Goal: Book appointment/travel/reservation

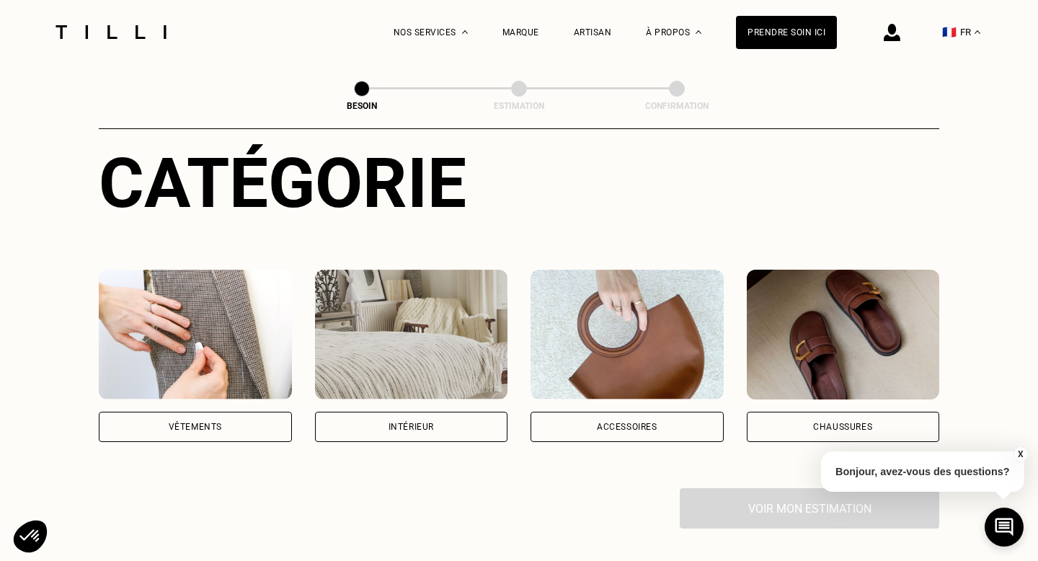
scroll to position [161, 0]
click at [840, 422] on div "Chaussures" at bounding box center [842, 426] width 59 height 9
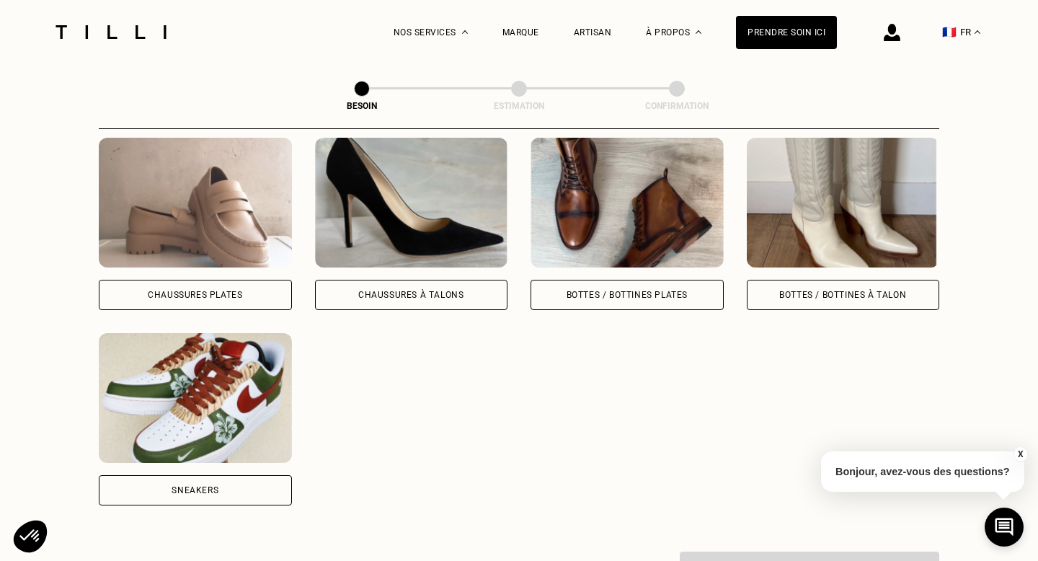
scroll to position [685, 0]
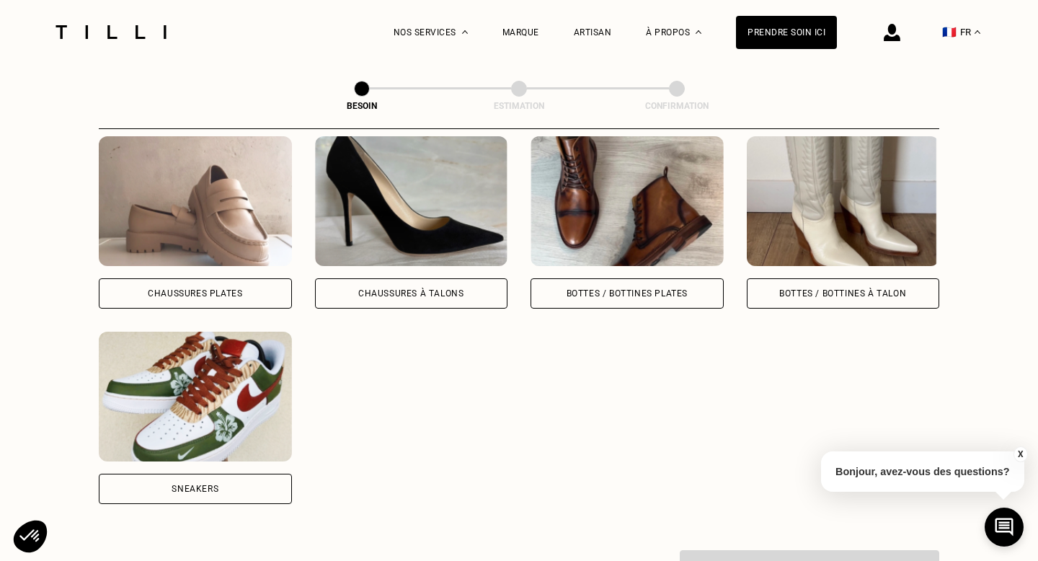
click at [202, 289] on div "Chaussures Plates" at bounding box center [195, 293] width 94 height 9
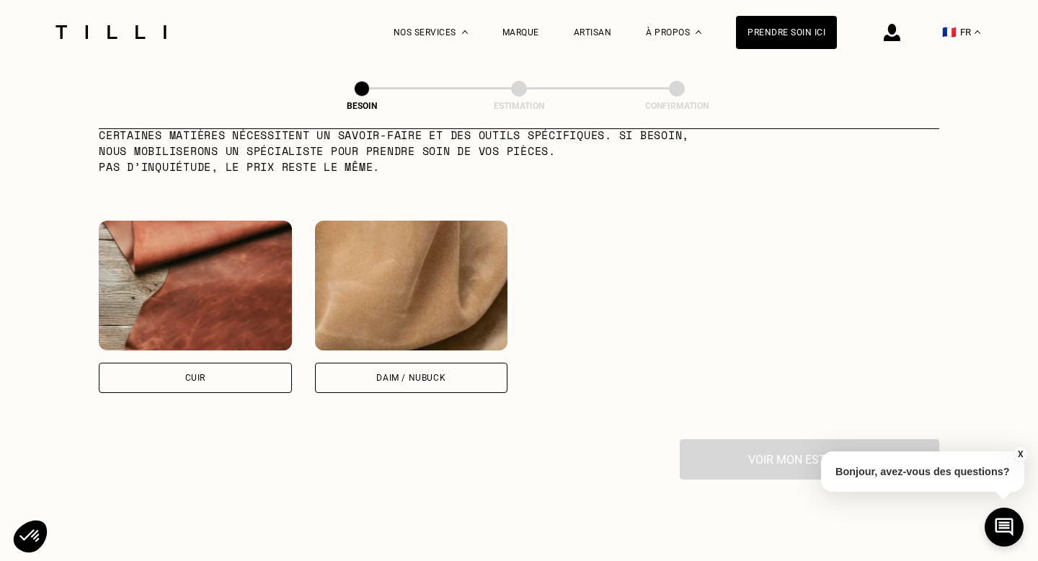
scroll to position [1280, 0]
click at [226, 363] on div "Cuir" at bounding box center [195, 378] width 193 height 30
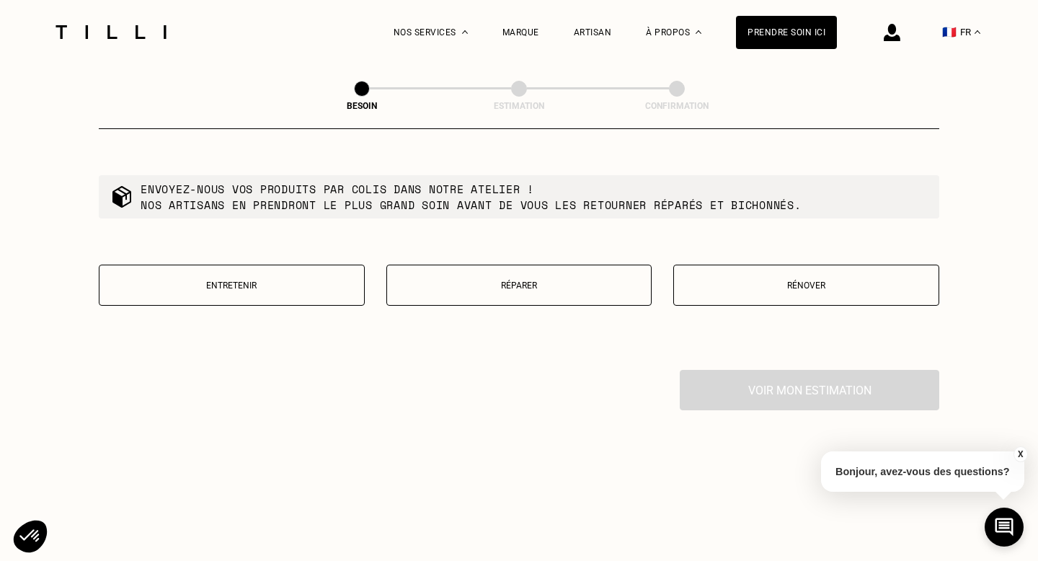
scroll to position [1716, 0]
click at [530, 266] on button "Réparer" at bounding box center [519, 286] width 266 height 41
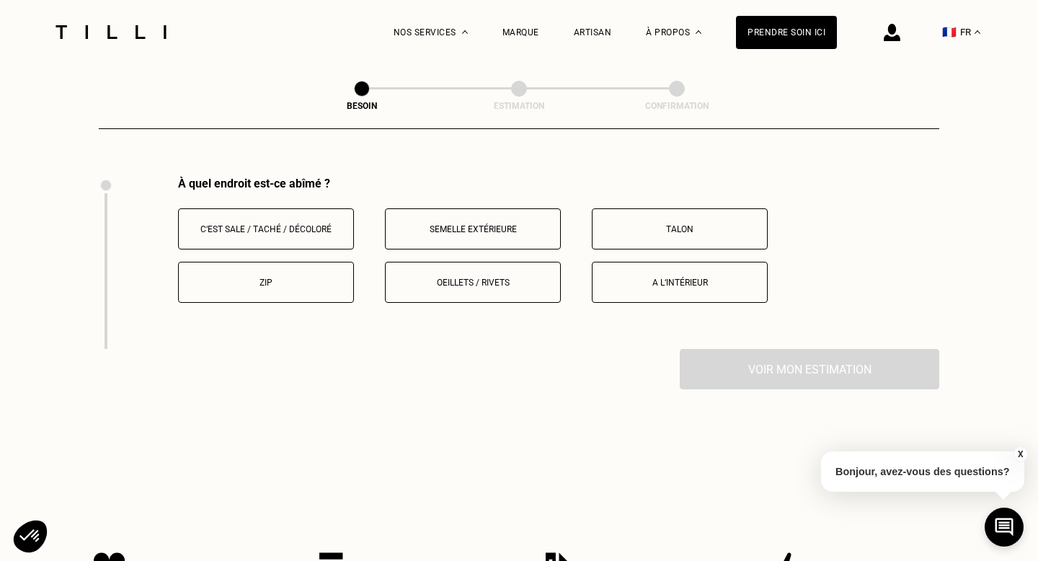
scroll to position [1917, 0]
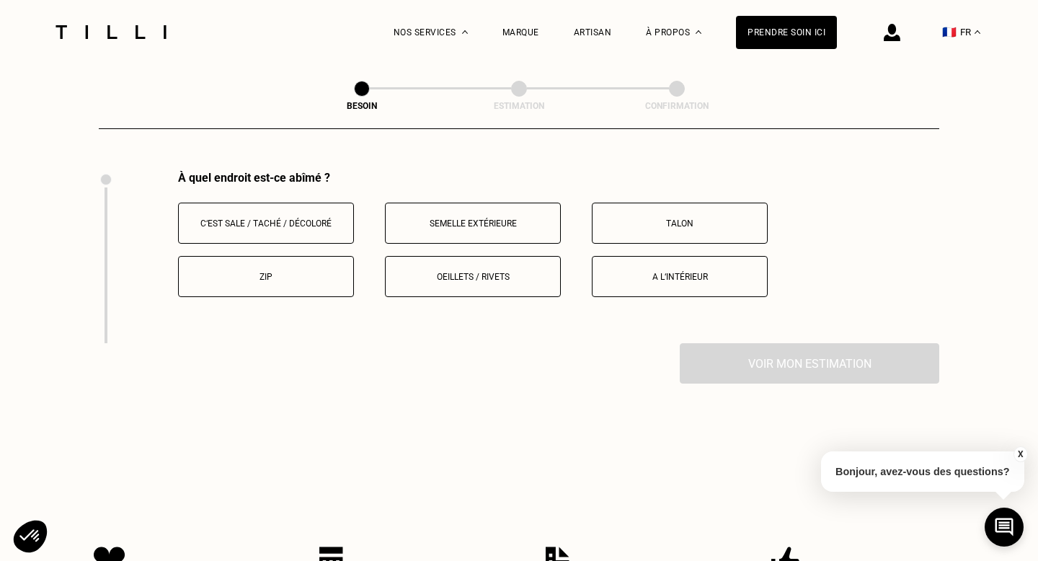
click at [438, 270] on button "Oeillets / rivets" at bounding box center [473, 276] width 176 height 41
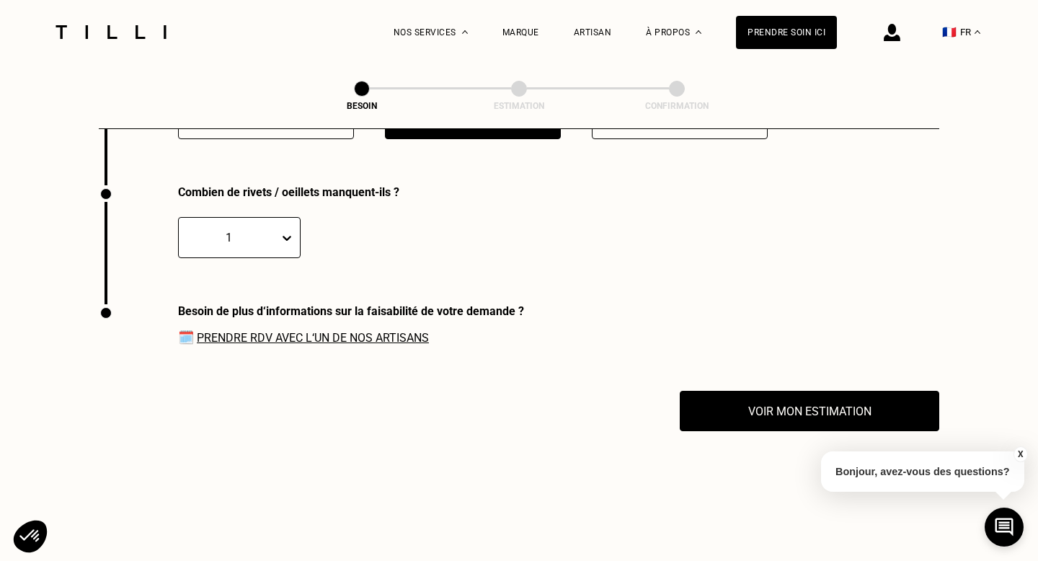
scroll to position [2084, 0]
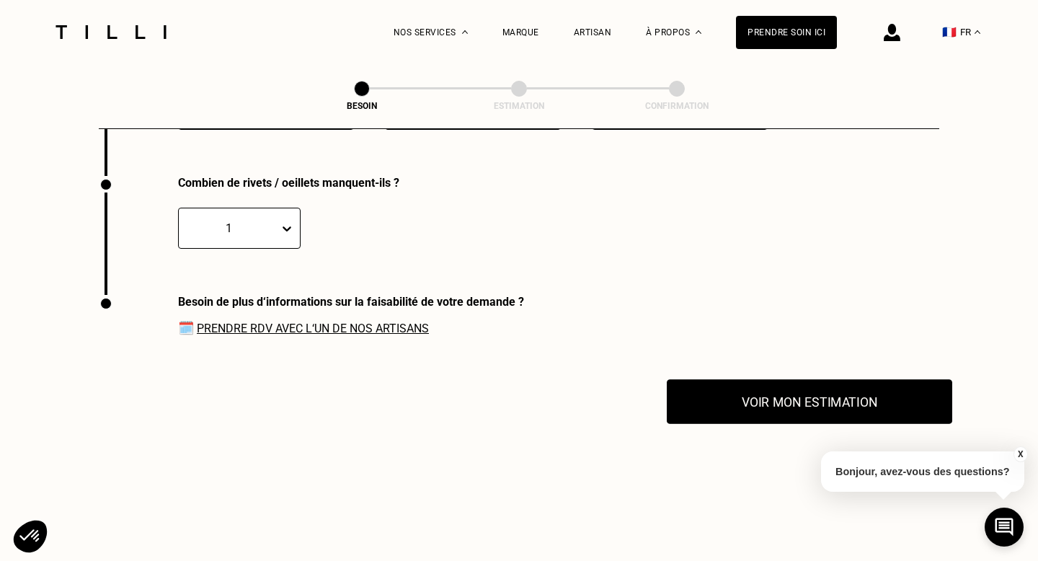
click at [769, 389] on button "Voir mon estimation" at bounding box center [809, 401] width 285 height 45
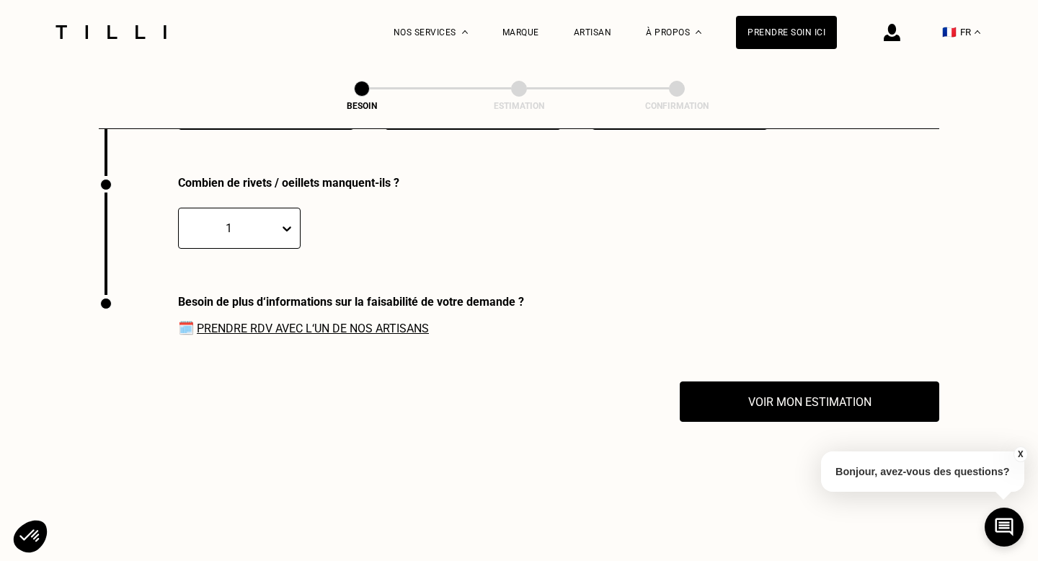
click at [312, 322] on link "Prendre RDV avec l‘un de nos artisans" at bounding box center [313, 329] width 232 height 14
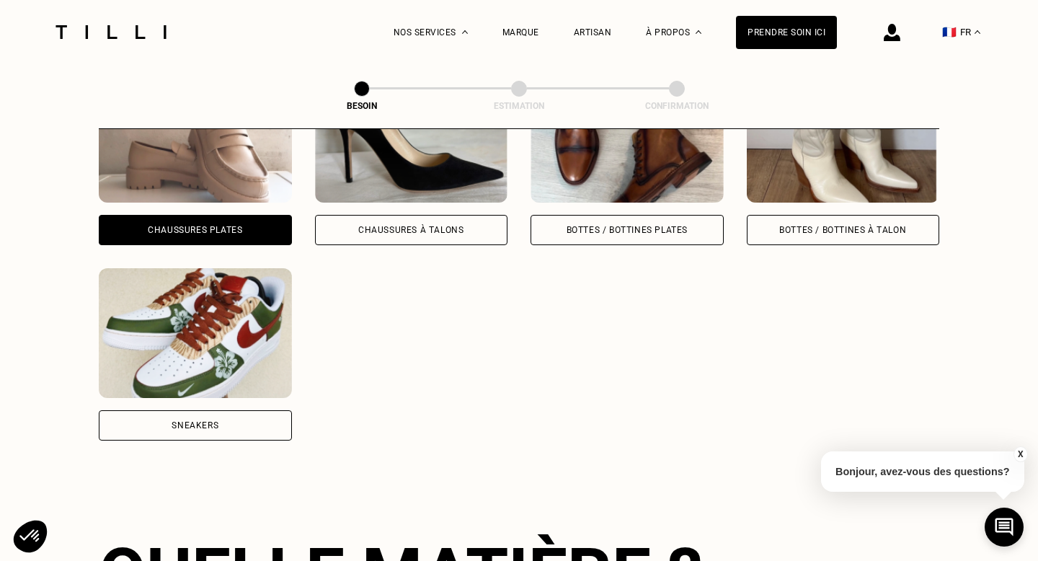
scroll to position [774, 0]
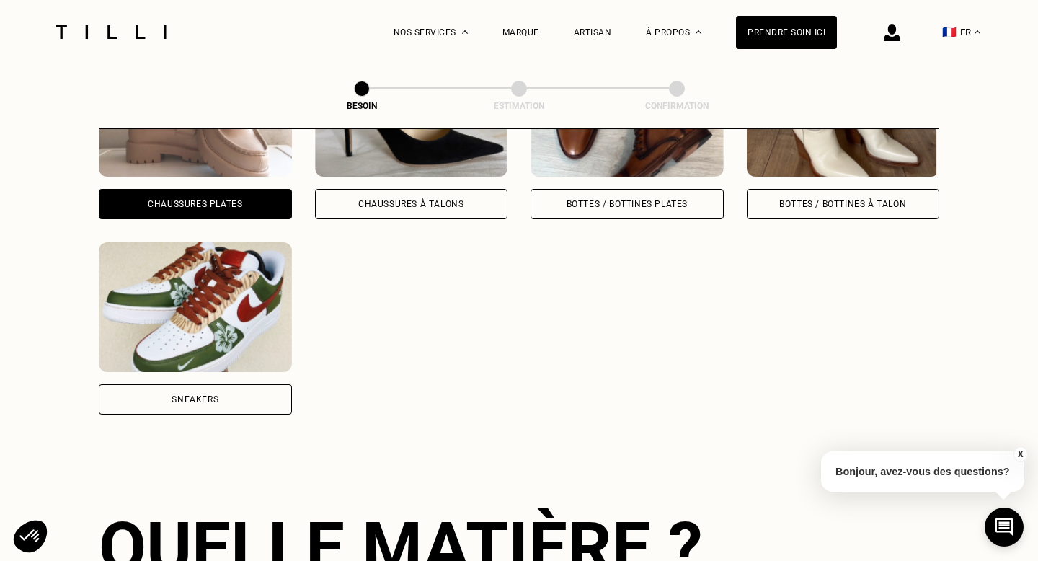
click at [224, 384] on div "Sneakers" at bounding box center [195, 399] width 193 height 30
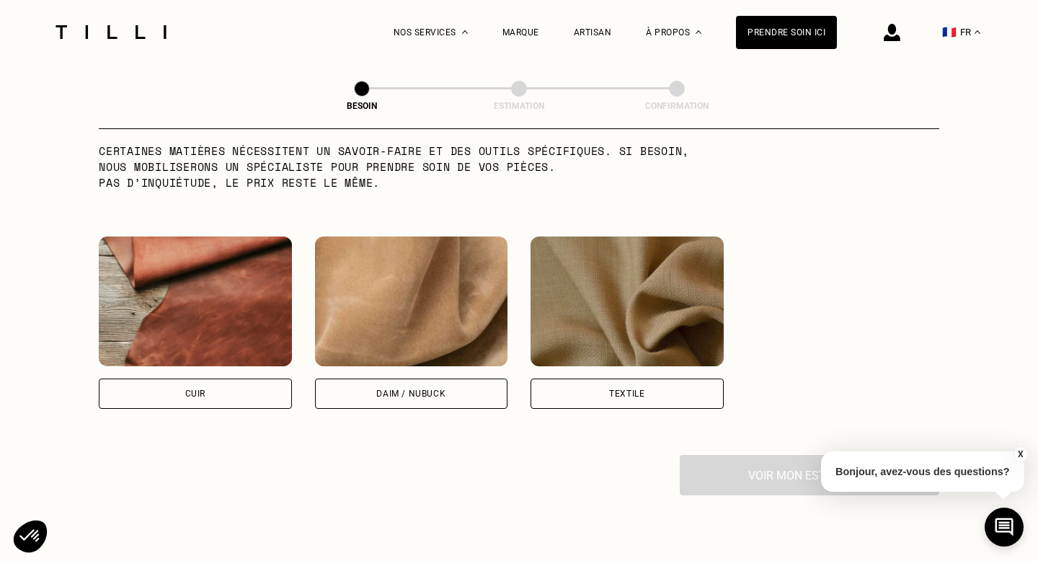
scroll to position [1266, 0]
click at [174, 378] on div "Cuir" at bounding box center [195, 393] width 193 height 30
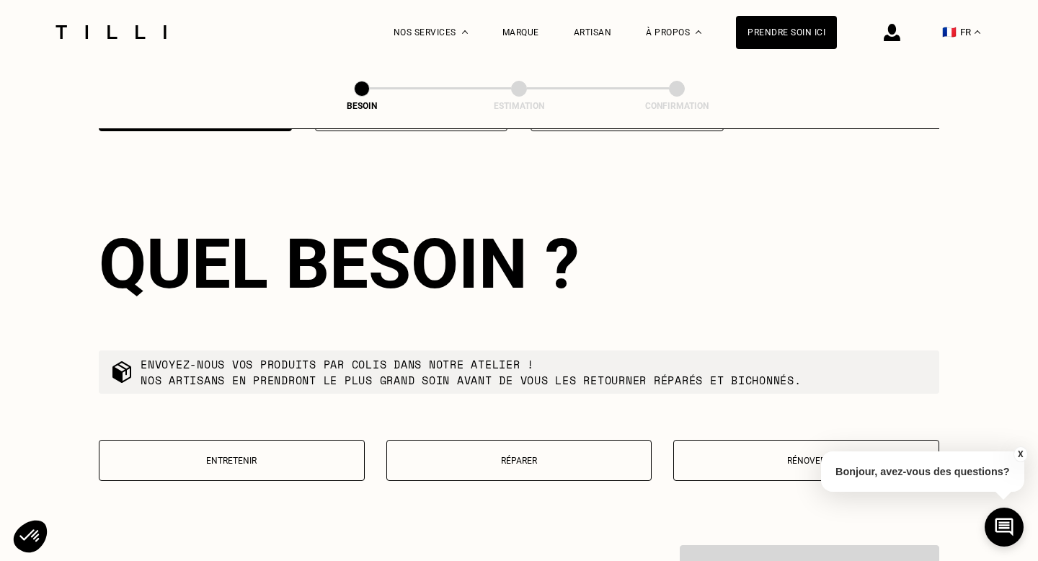
scroll to position [1599, 0]
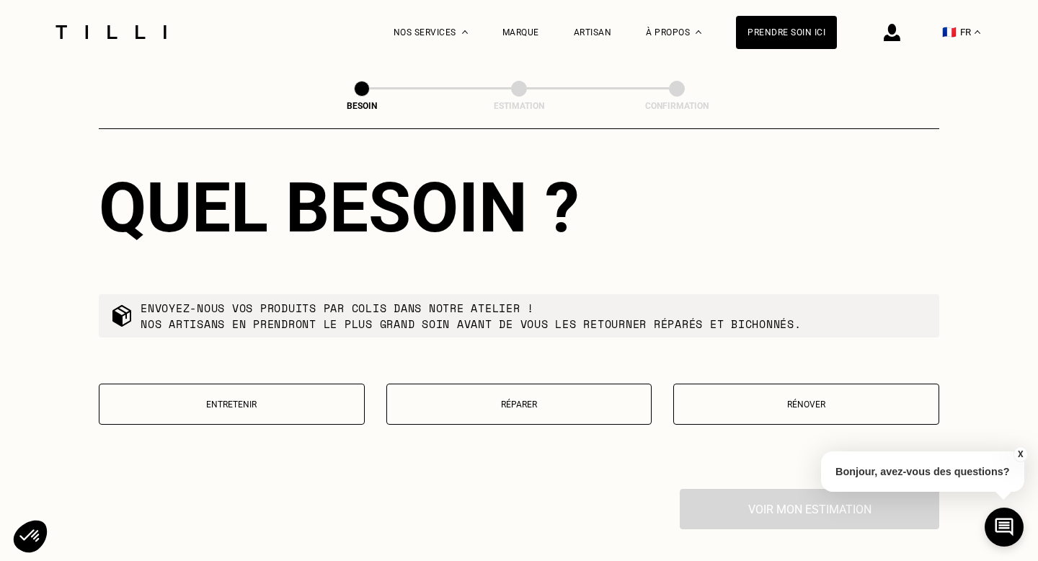
click at [568, 399] on p "Réparer" at bounding box center [519, 404] width 250 height 10
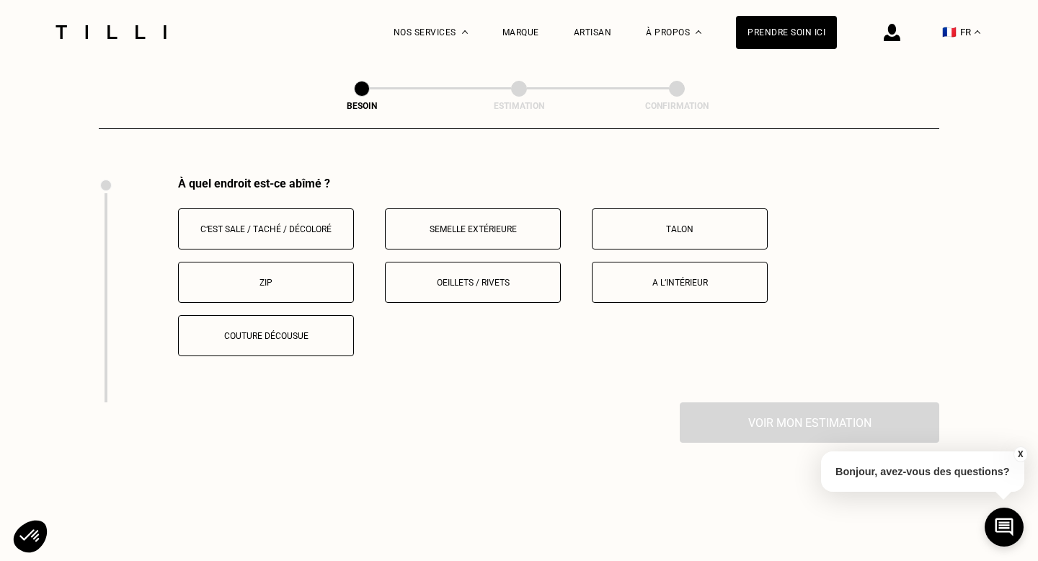
scroll to position [1910, 0]
click at [446, 225] on p "Semelle extérieure" at bounding box center [473, 230] width 160 height 10
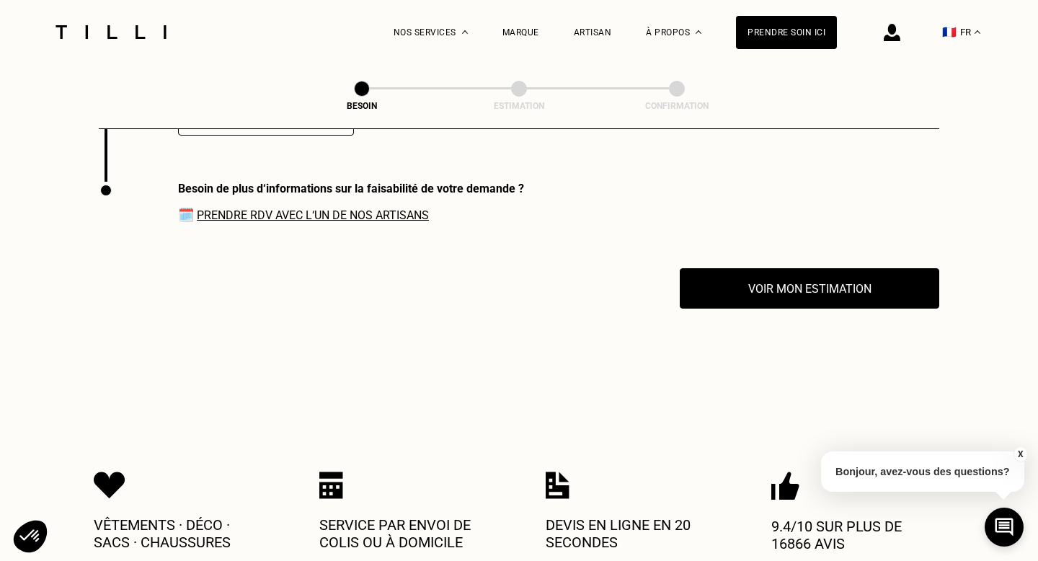
scroll to position [2137, 0]
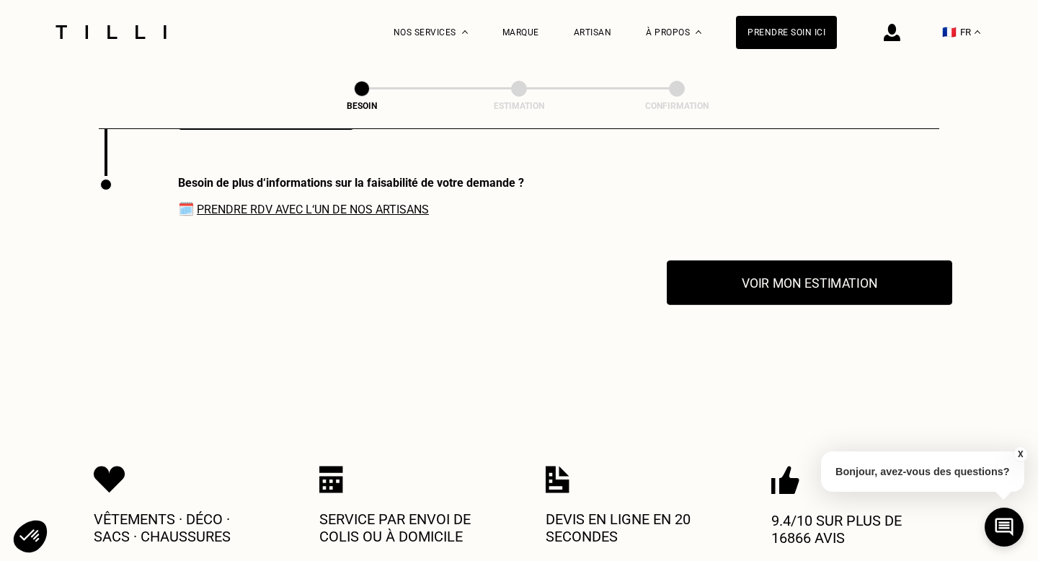
click at [727, 262] on button "Voir mon estimation" at bounding box center [809, 282] width 285 height 45
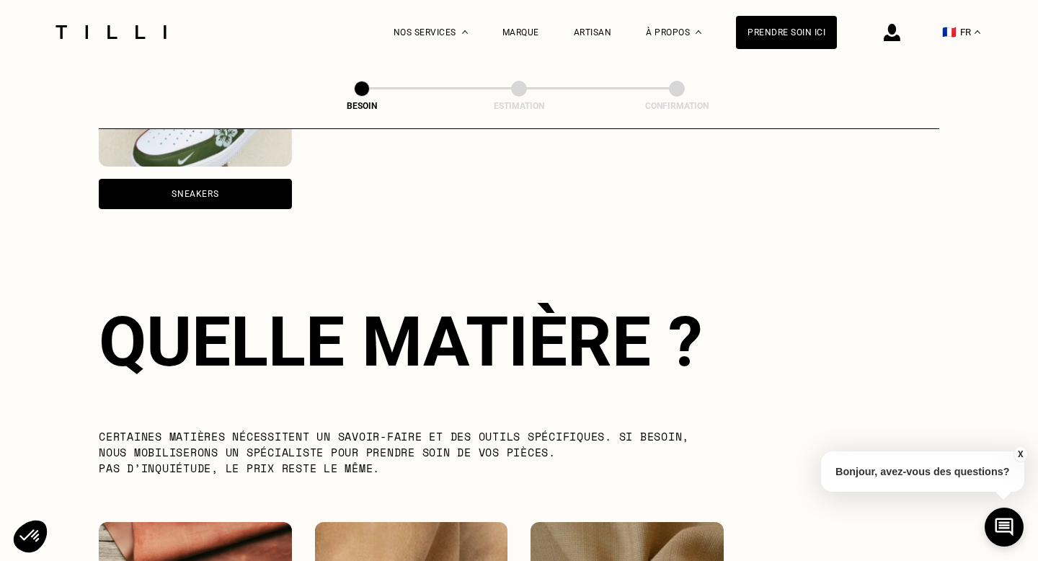
scroll to position [0, 0]
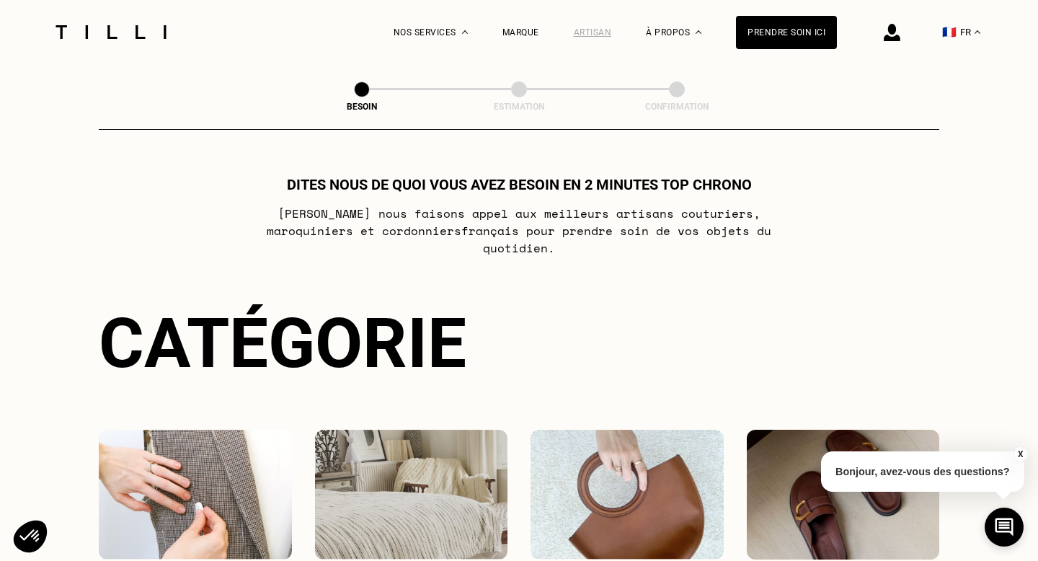
click at [598, 32] on div "Artisan" at bounding box center [593, 32] width 38 height 10
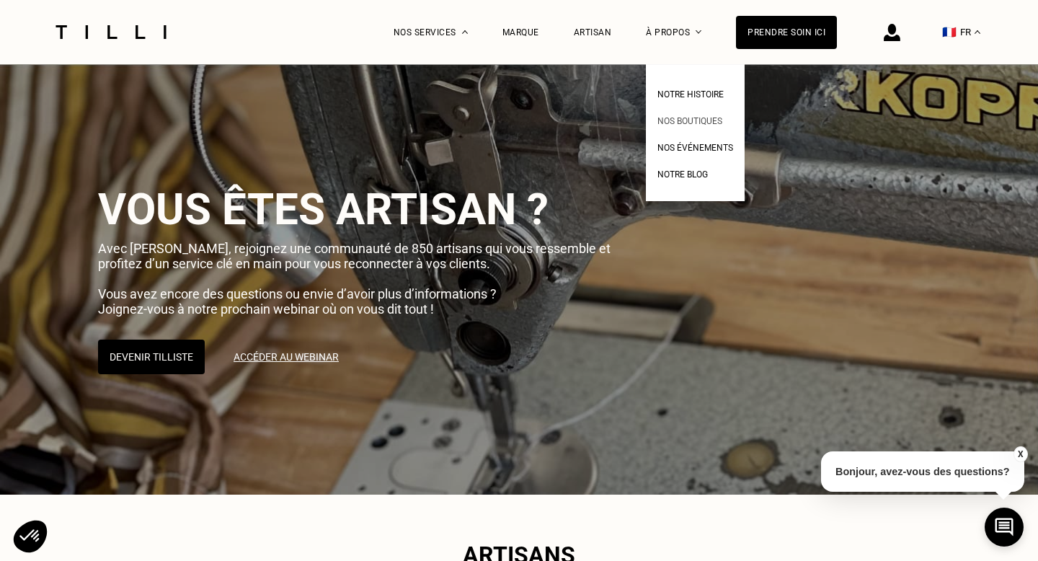
click at [688, 118] on span "Nos boutiques" at bounding box center [689, 121] width 65 height 10
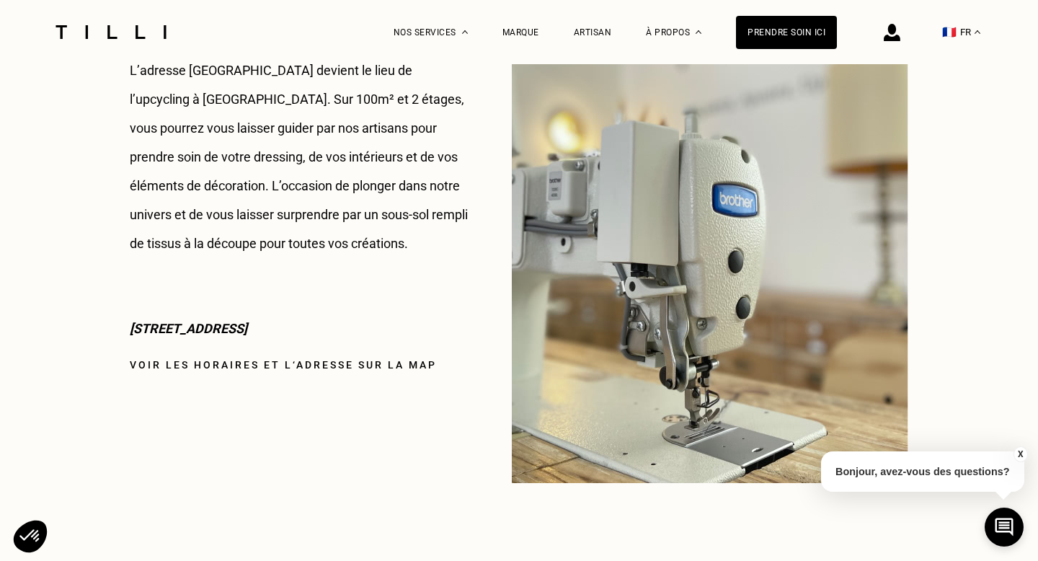
scroll to position [1894, 0]
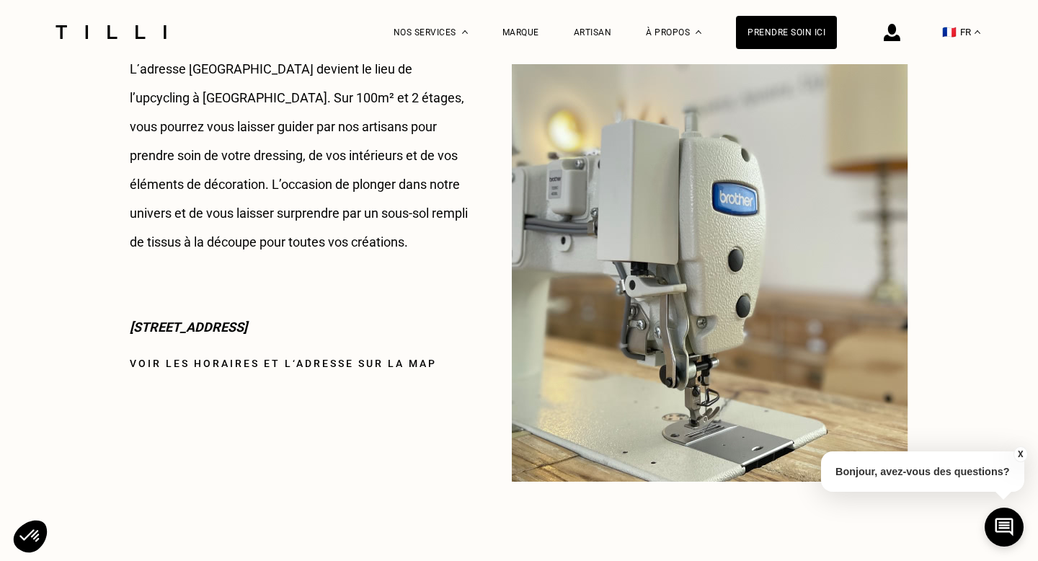
click at [189, 361] on link "Voir les horaires et l‘adresse sur la map" at bounding box center [283, 364] width 307 height 12
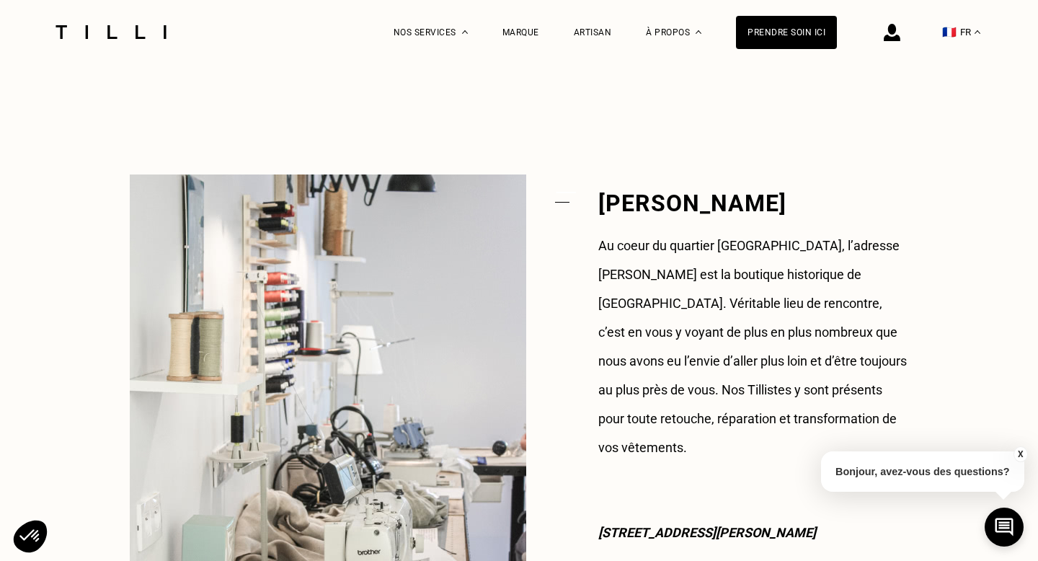
scroll to position [1037, 0]
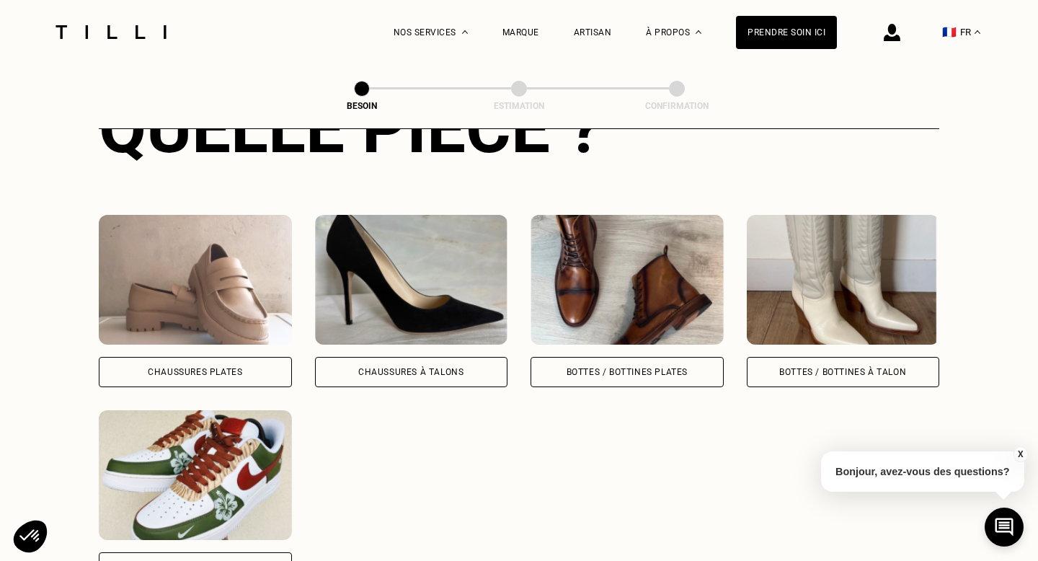
scroll to position [616, 0]
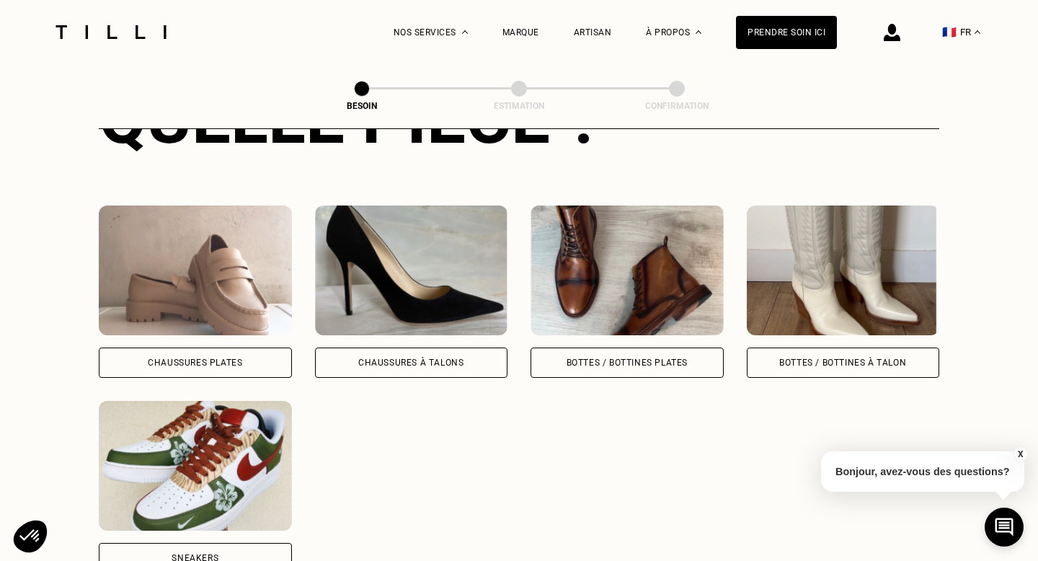
click at [206, 358] on div "Chaussures Plates" at bounding box center [195, 362] width 94 height 9
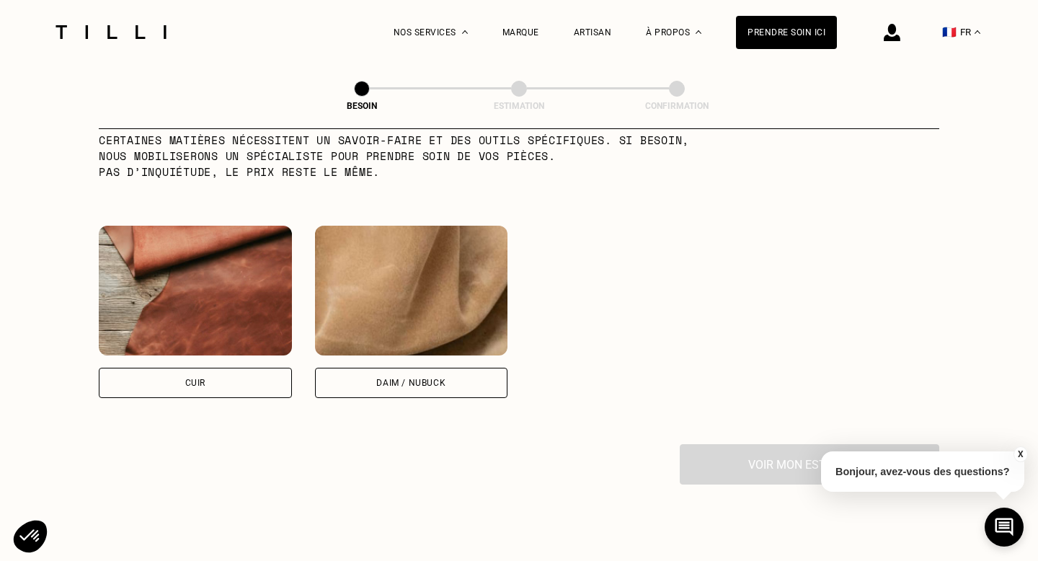
scroll to position [1277, 0]
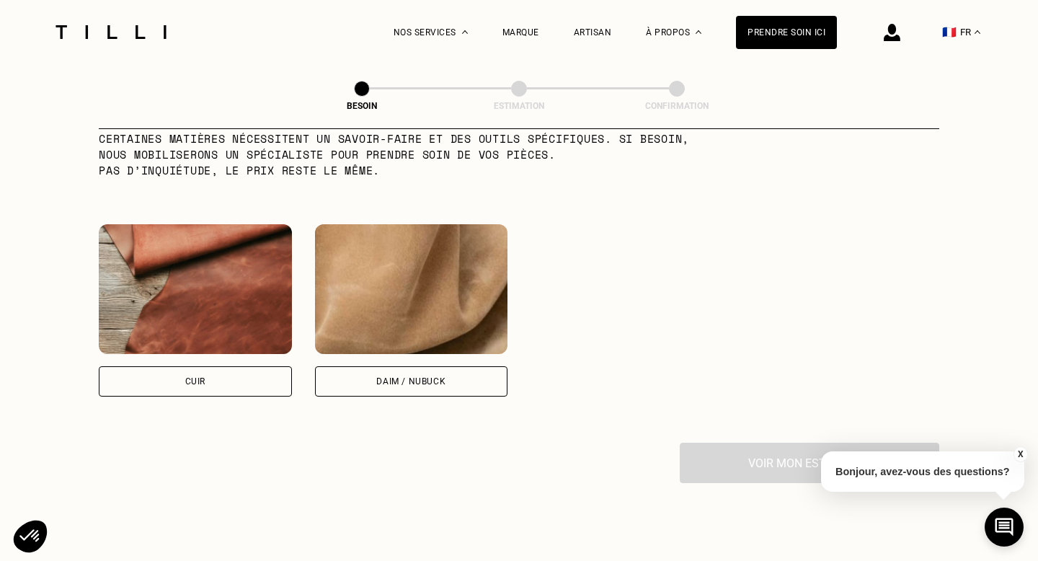
click at [185, 255] on img at bounding box center [195, 289] width 193 height 130
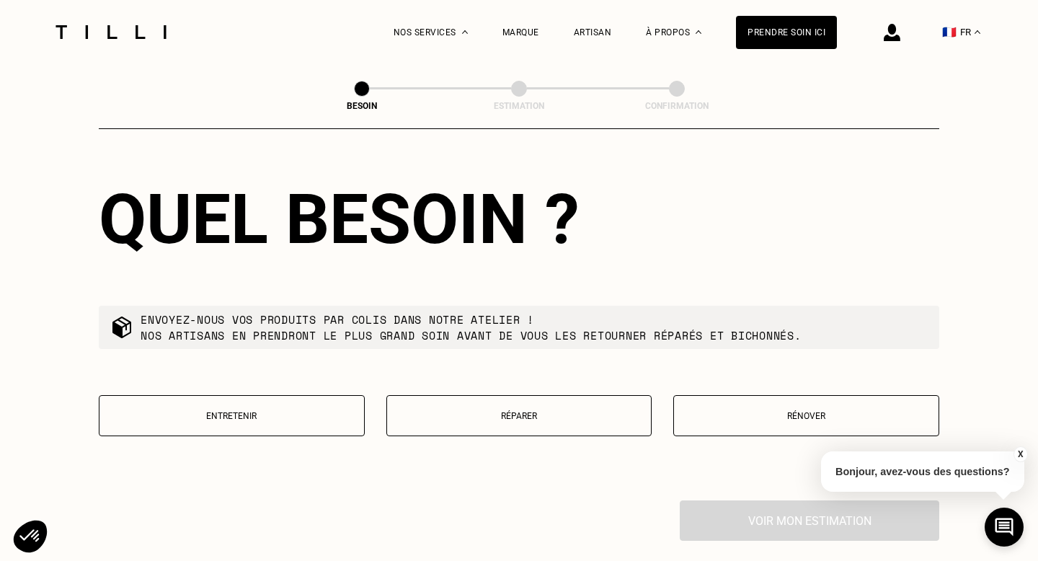
scroll to position [1586, 0]
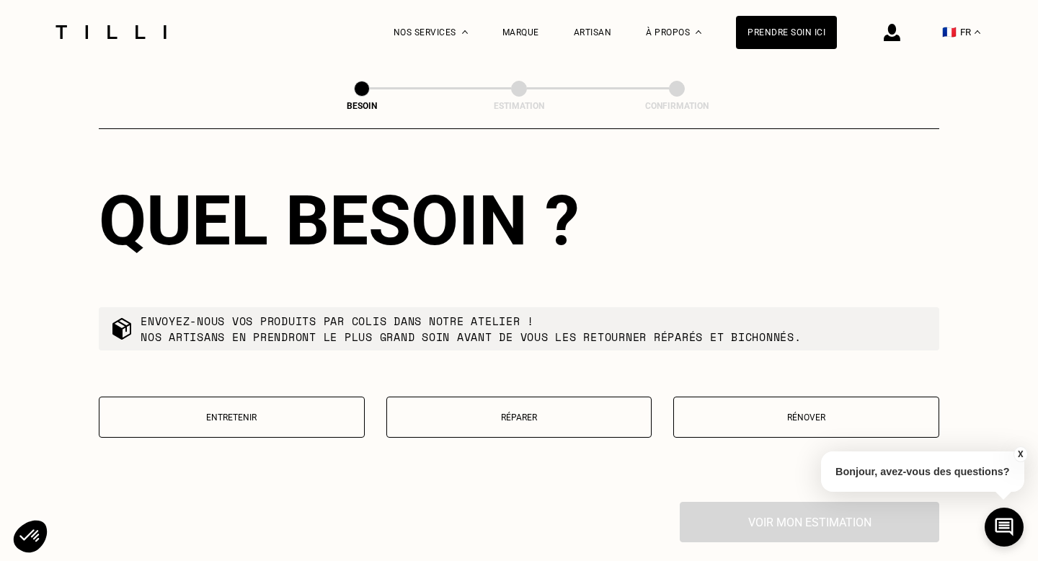
click at [589, 412] on p "Réparer" at bounding box center [519, 417] width 250 height 10
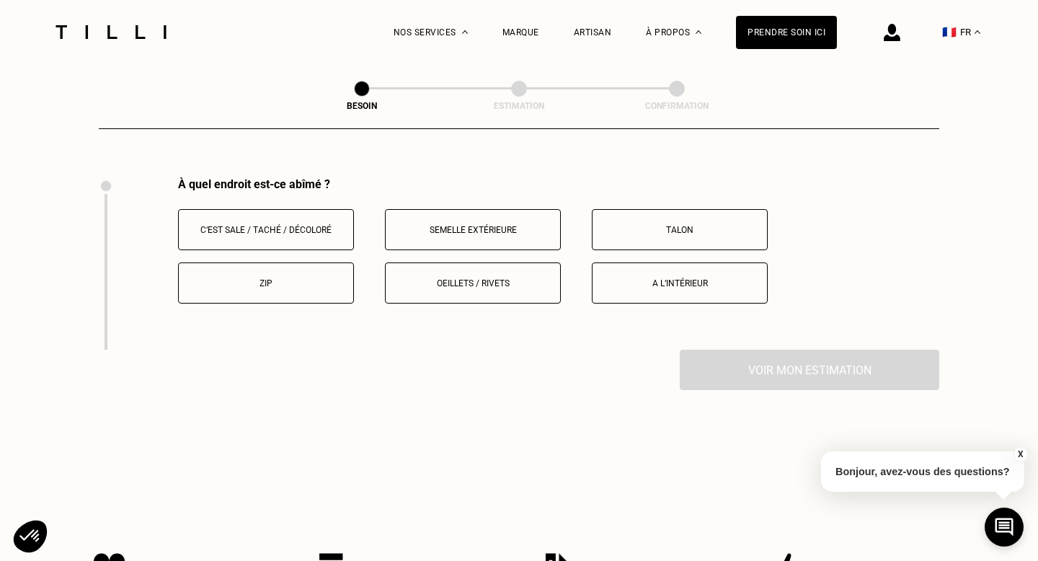
scroll to position [1912, 0]
click at [479, 261] on button "Oeillets / rivets" at bounding box center [473, 281] width 176 height 41
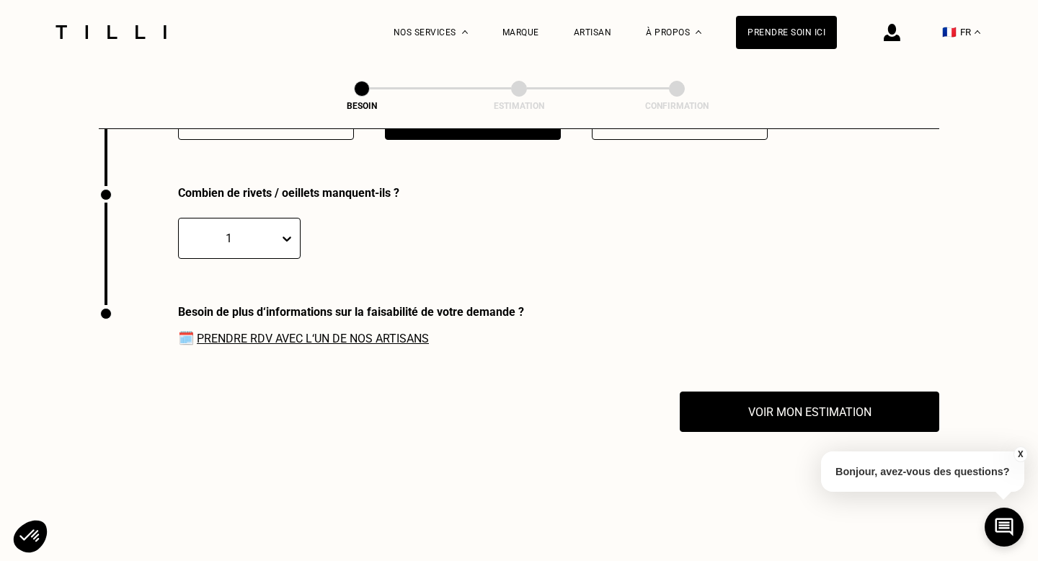
scroll to position [2084, 0]
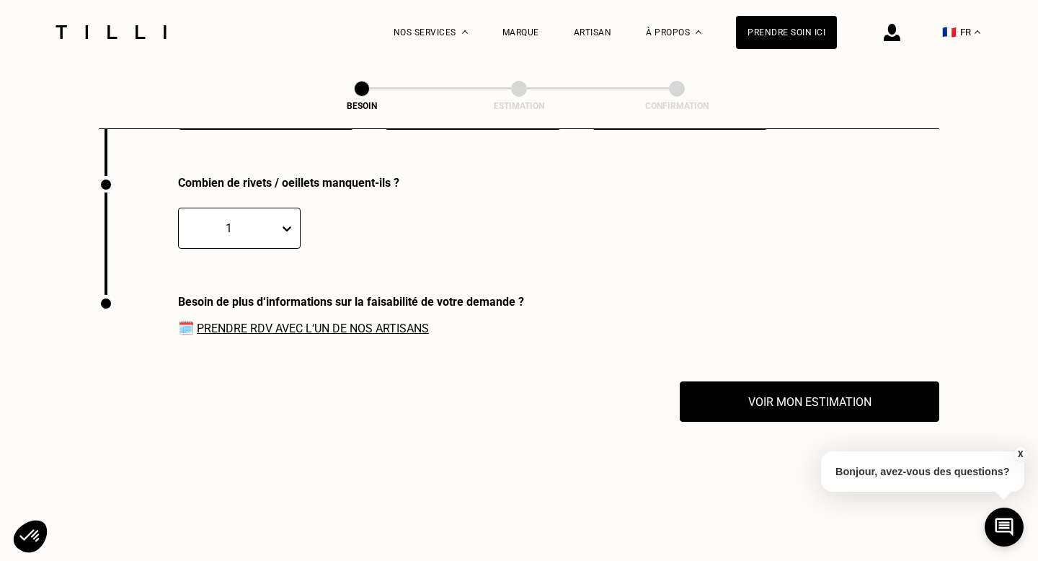
click at [331, 322] on link "Prendre RDV avec l‘un de nos artisans" at bounding box center [313, 329] width 232 height 14
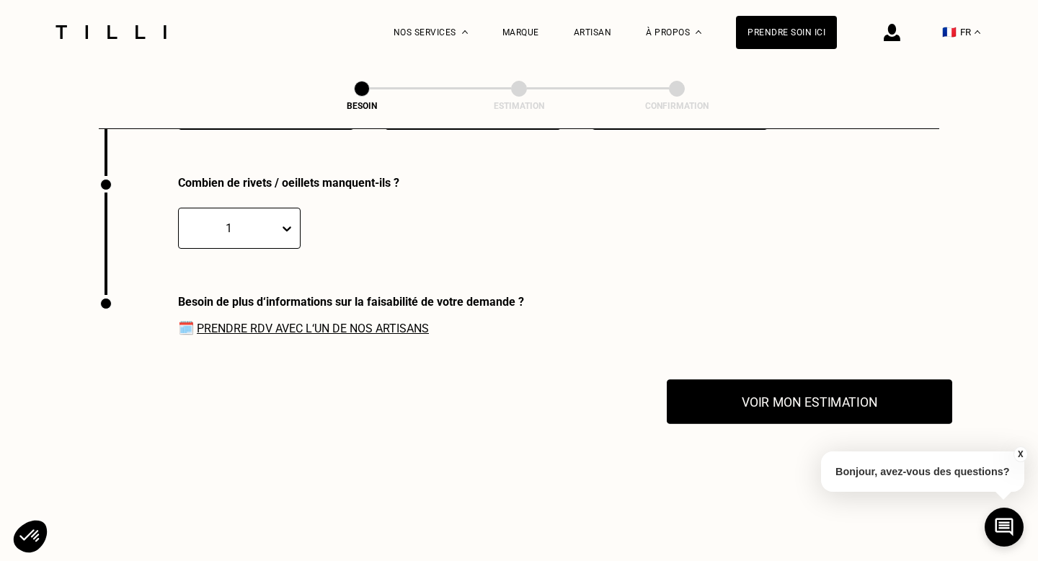
click at [763, 404] on button "Voir mon estimation" at bounding box center [809, 401] width 285 height 45
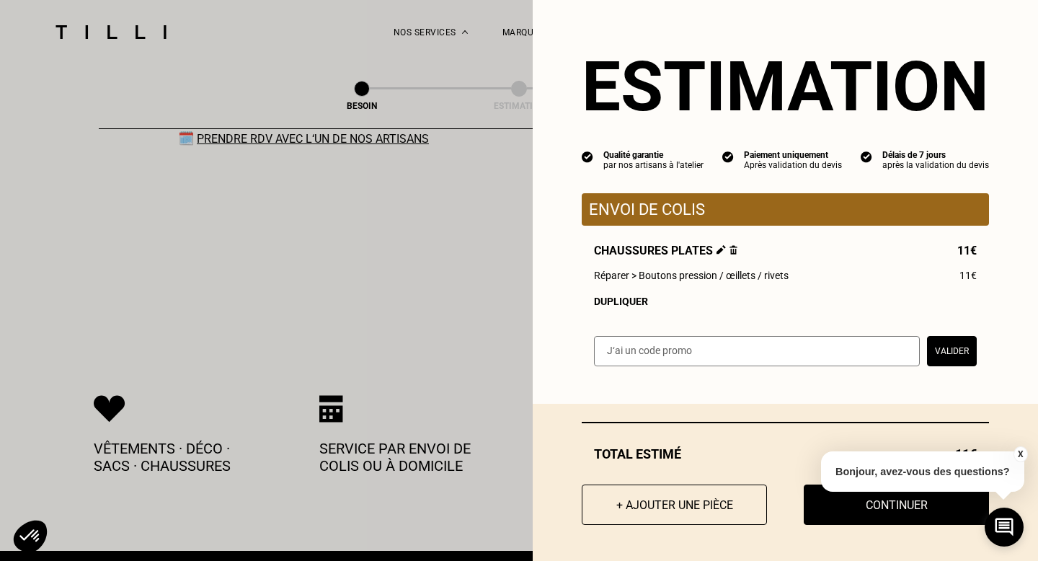
scroll to position [2273, 0]
click at [658, 511] on button "+ Ajouter une pièce" at bounding box center [674, 504] width 204 height 45
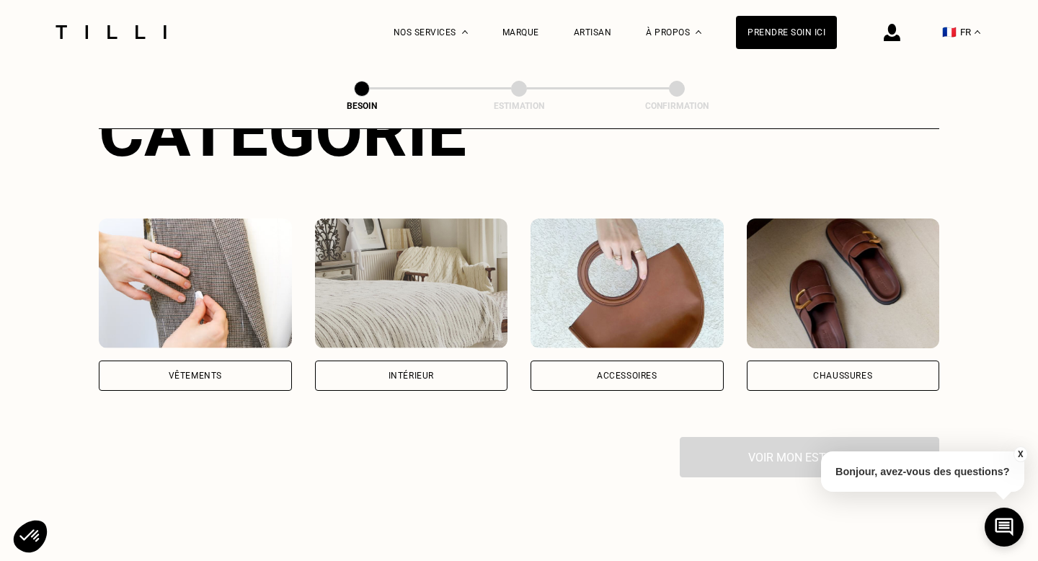
scroll to position [213, 0]
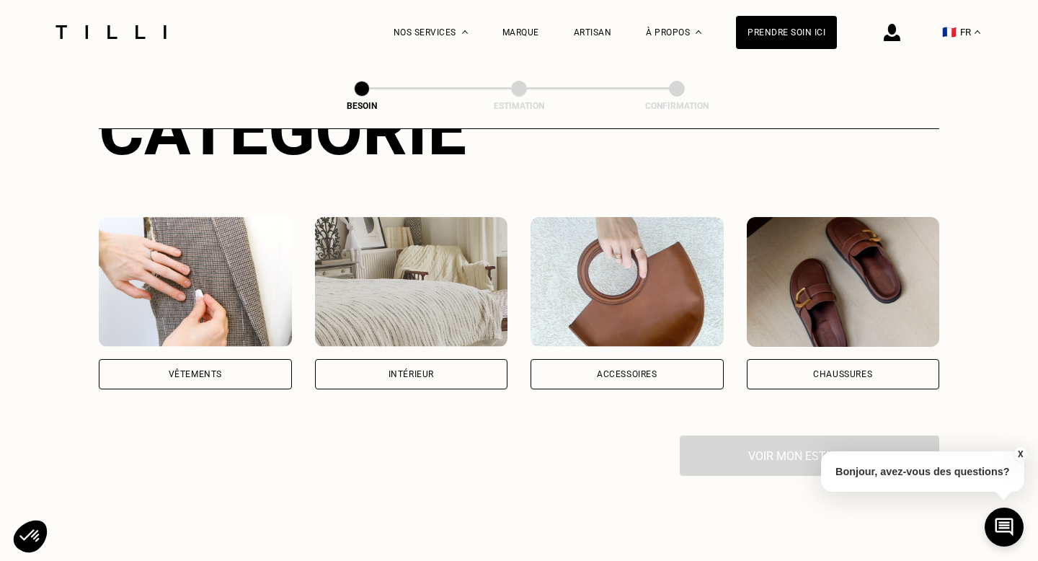
click at [848, 330] on div "Chaussures" at bounding box center [843, 303] width 193 height 172
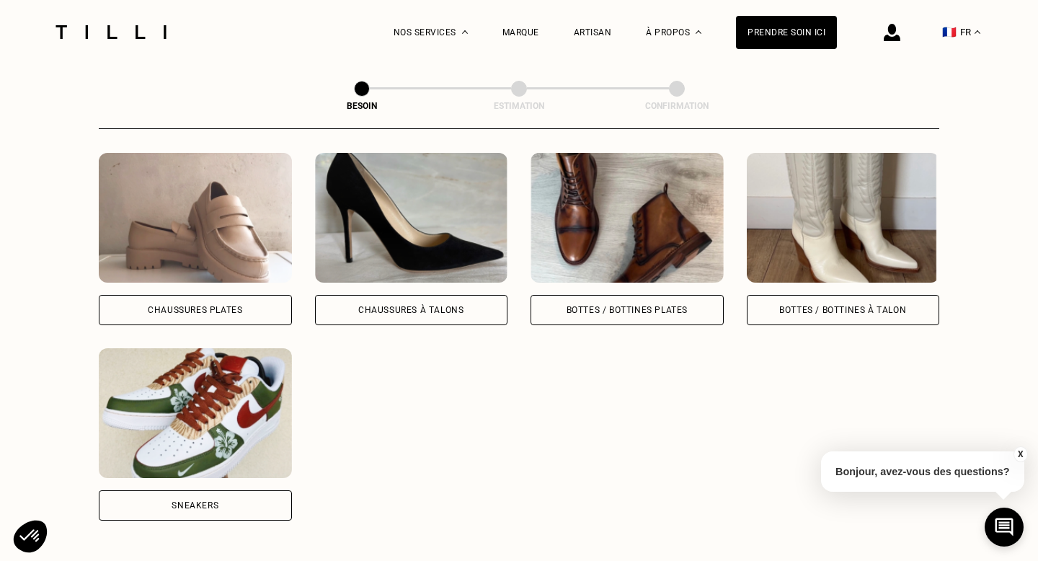
scroll to position [700, 0]
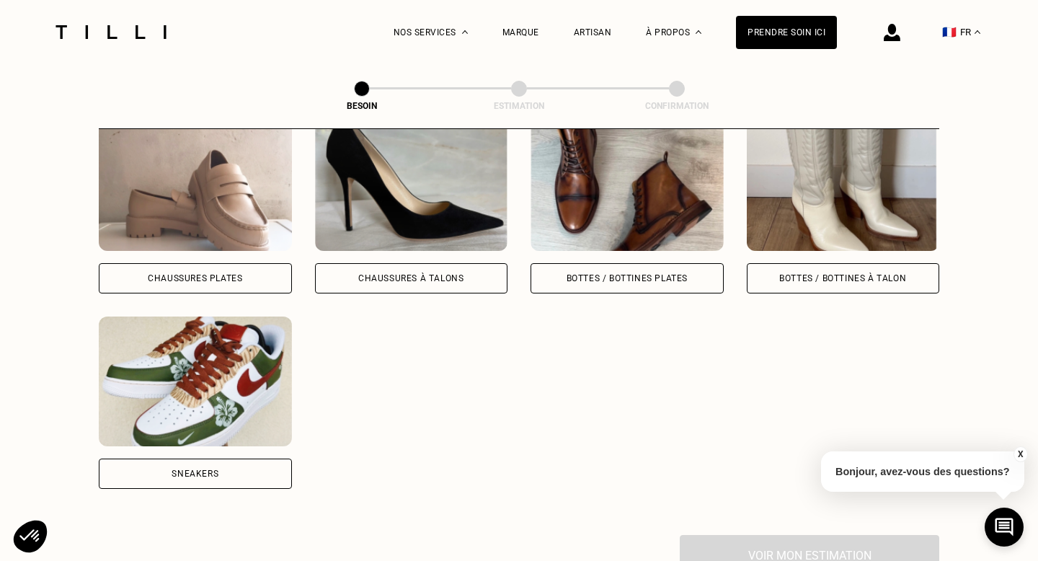
click at [190, 469] on div "Sneakers" at bounding box center [195, 473] width 47 height 9
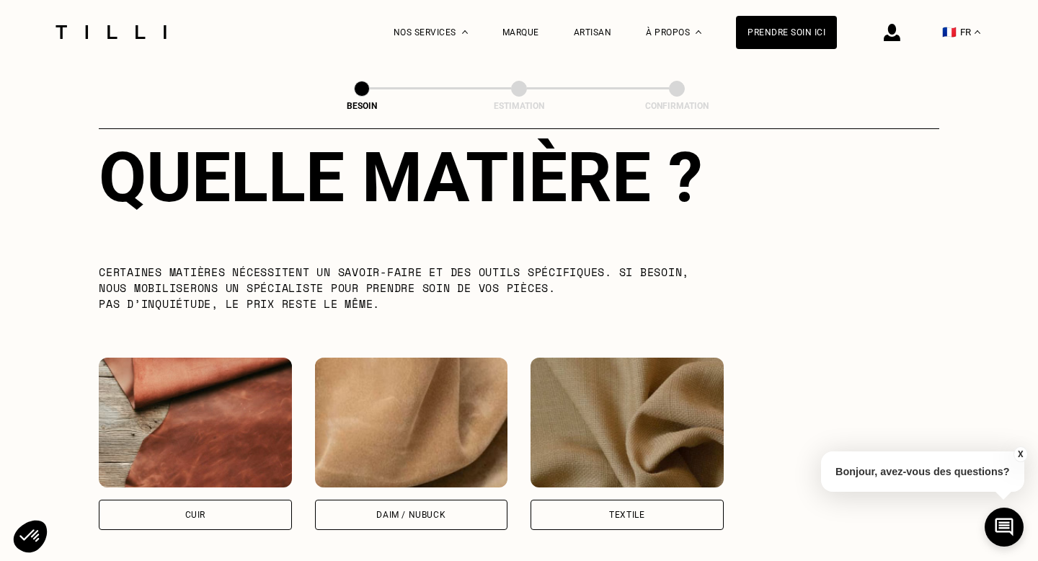
scroll to position [1228, 0]
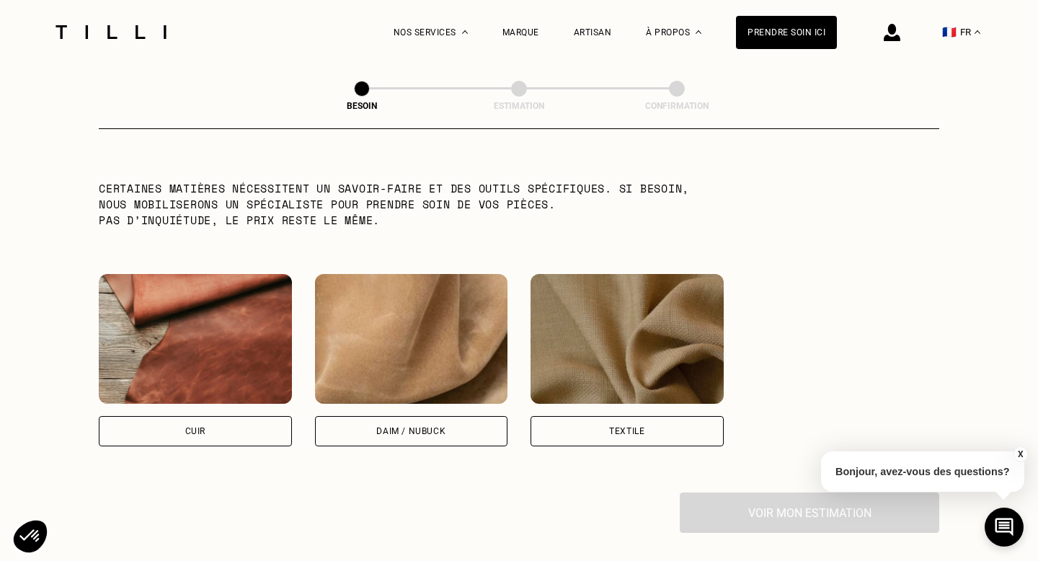
click at [206, 416] on div "Cuir" at bounding box center [195, 431] width 193 height 30
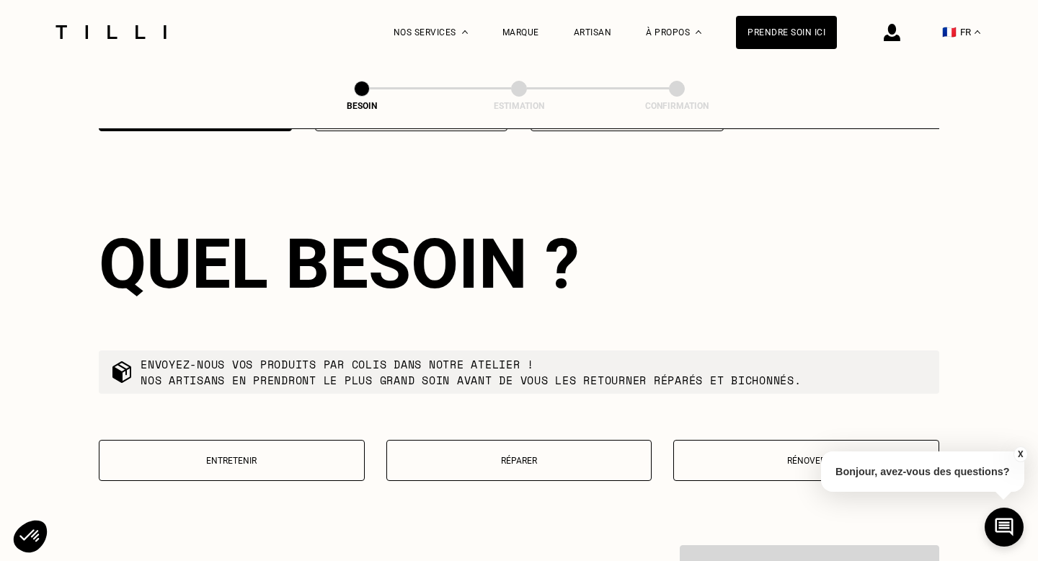
scroll to position [1543, 0]
click at [520, 451] on button "Réparer" at bounding box center [519, 460] width 266 height 41
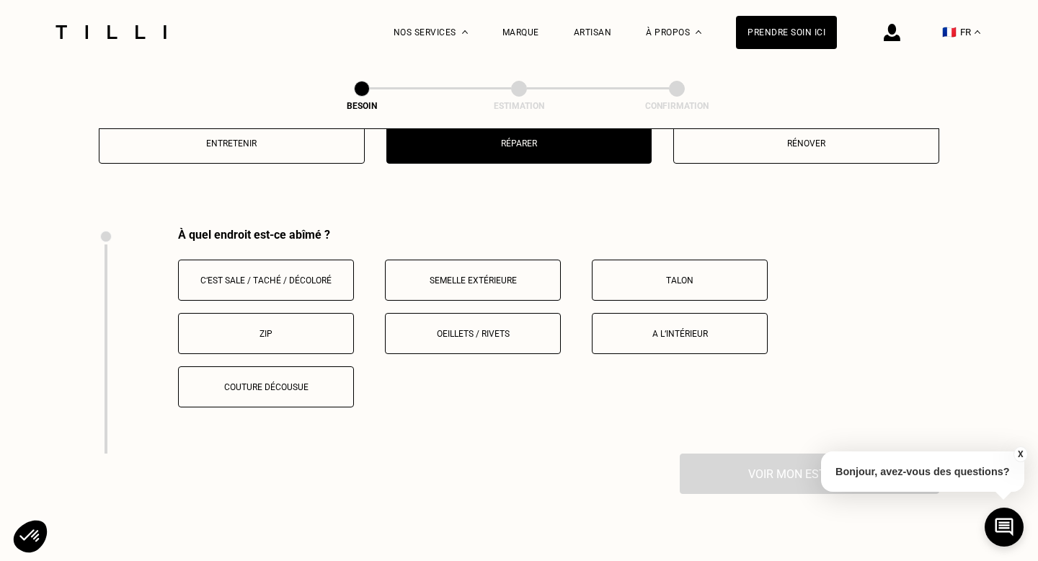
scroll to position [1838, 0]
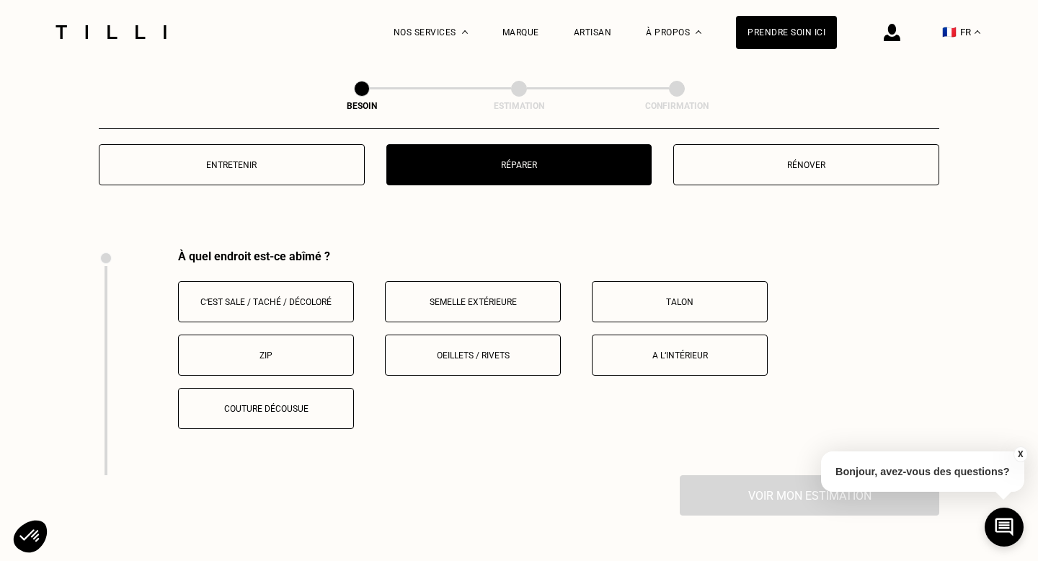
click at [810, 144] on button "Rénover" at bounding box center [806, 164] width 266 height 41
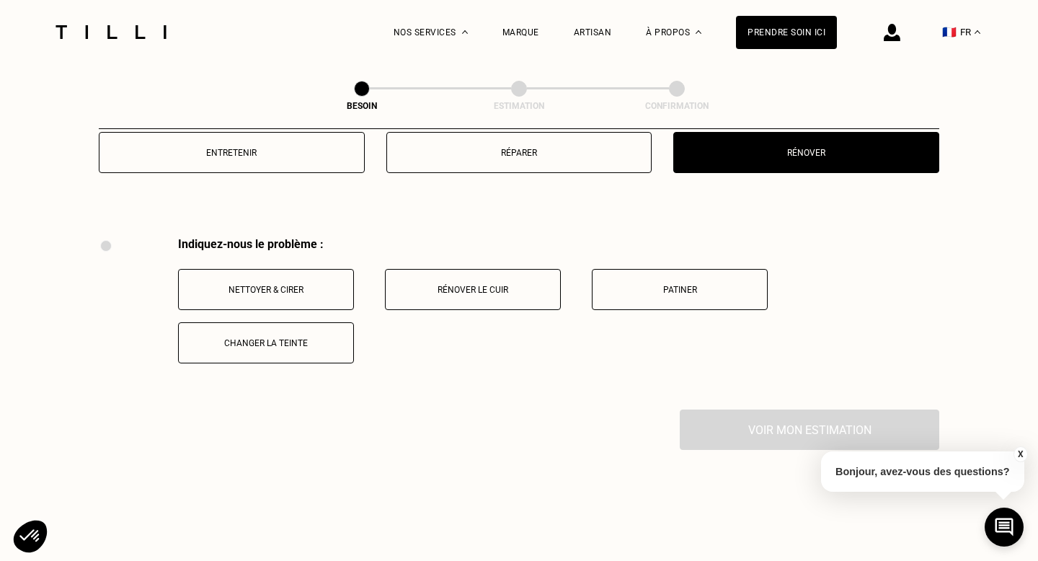
scroll to position [1846, 0]
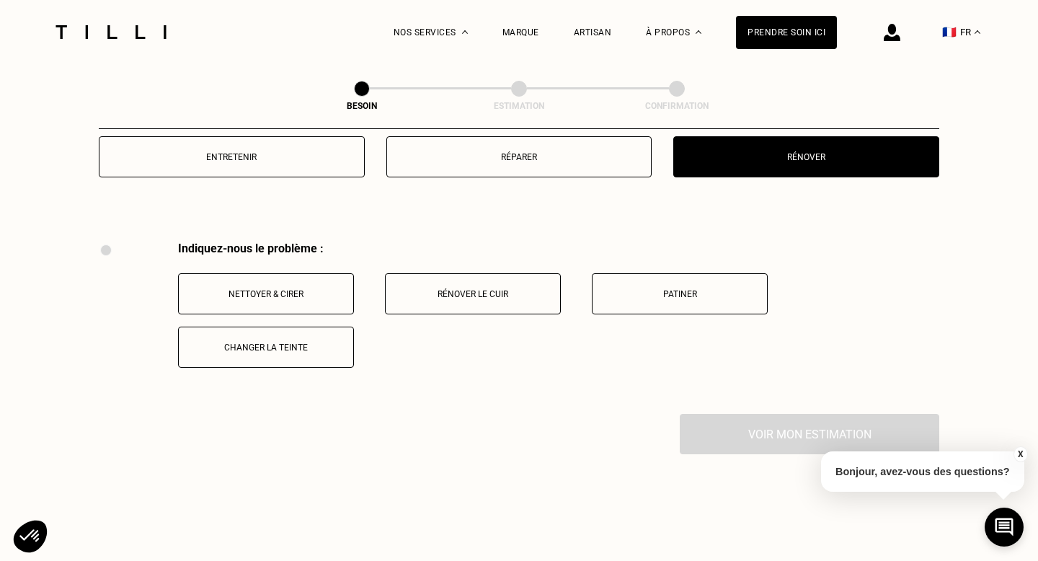
click at [545, 152] on p "Réparer" at bounding box center [519, 157] width 250 height 10
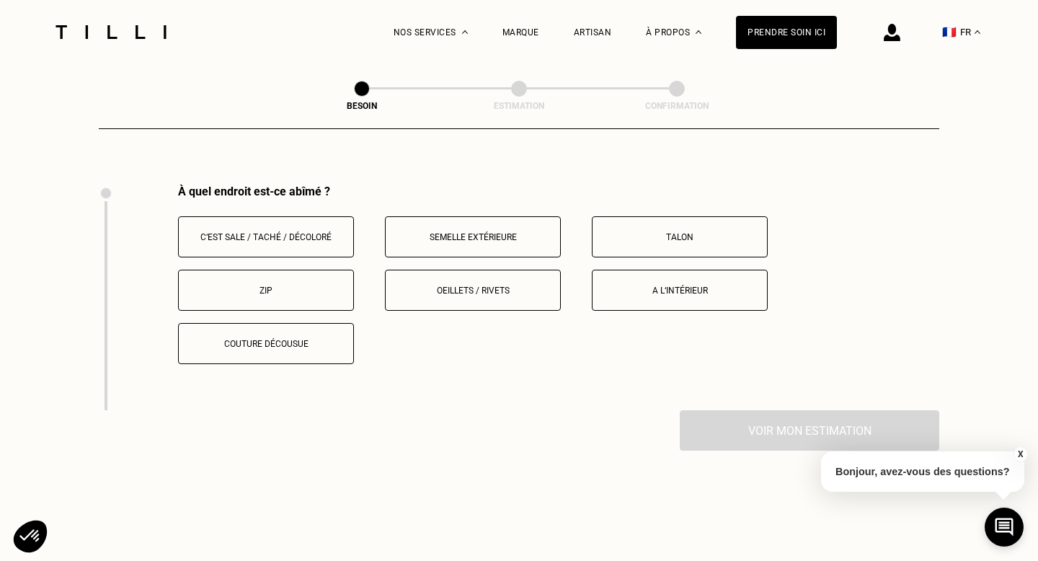
scroll to position [1912, 0]
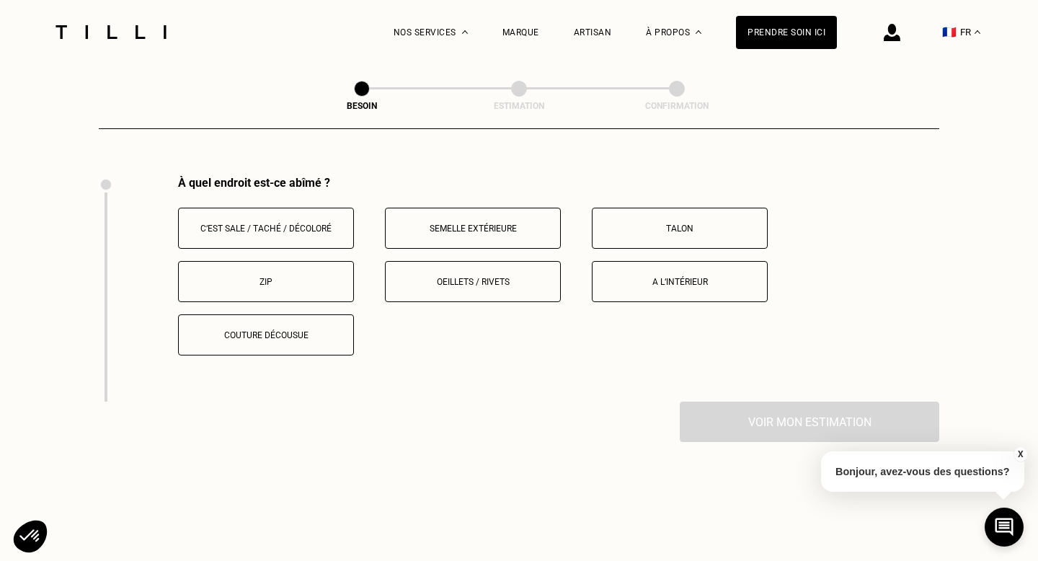
click at [471, 229] on button "Semelle extérieure" at bounding box center [473, 228] width 176 height 41
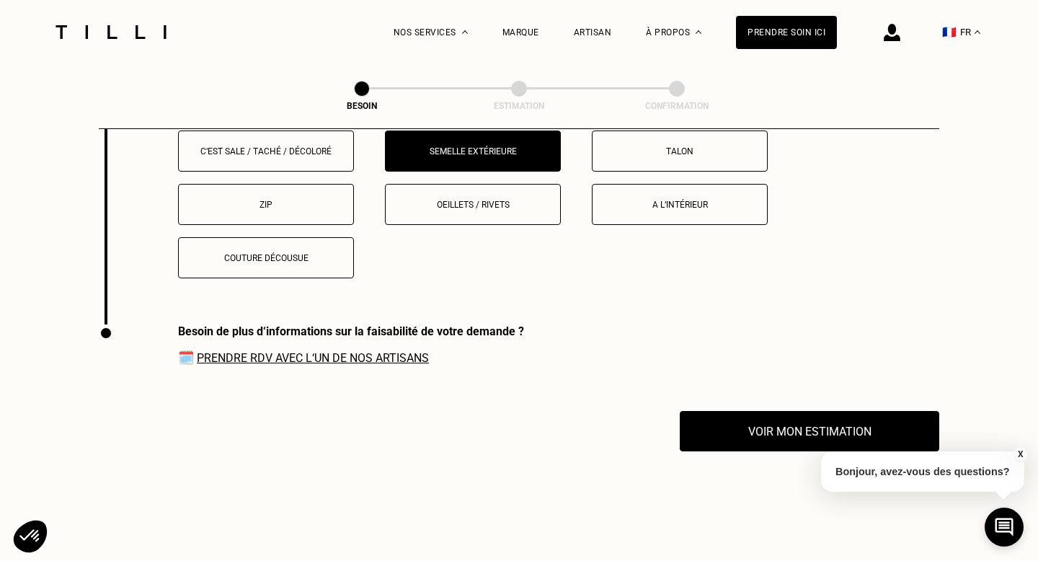
scroll to position [1990, 0]
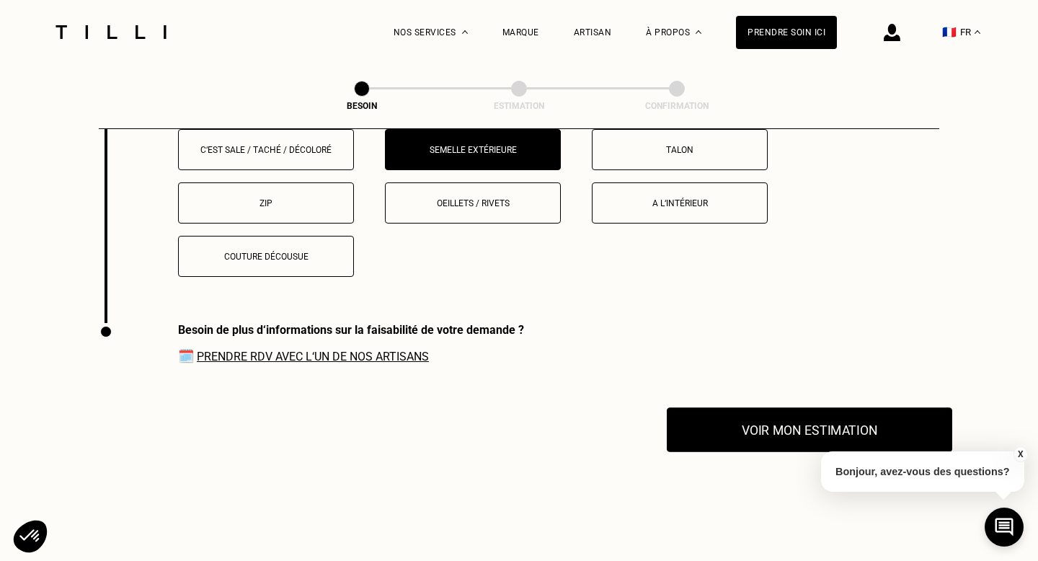
click at [797, 415] on button "Voir mon estimation" at bounding box center [809, 429] width 285 height 45
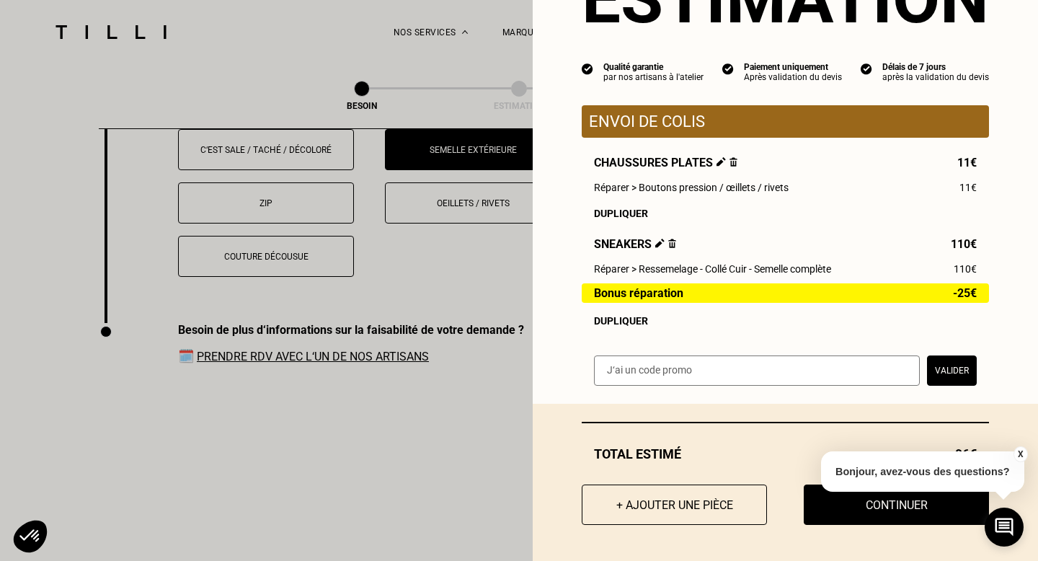
scroll to position [89, 0]
click at [1021, 447] on button "X" at bounding box center [1020, 454] width 14 height 16
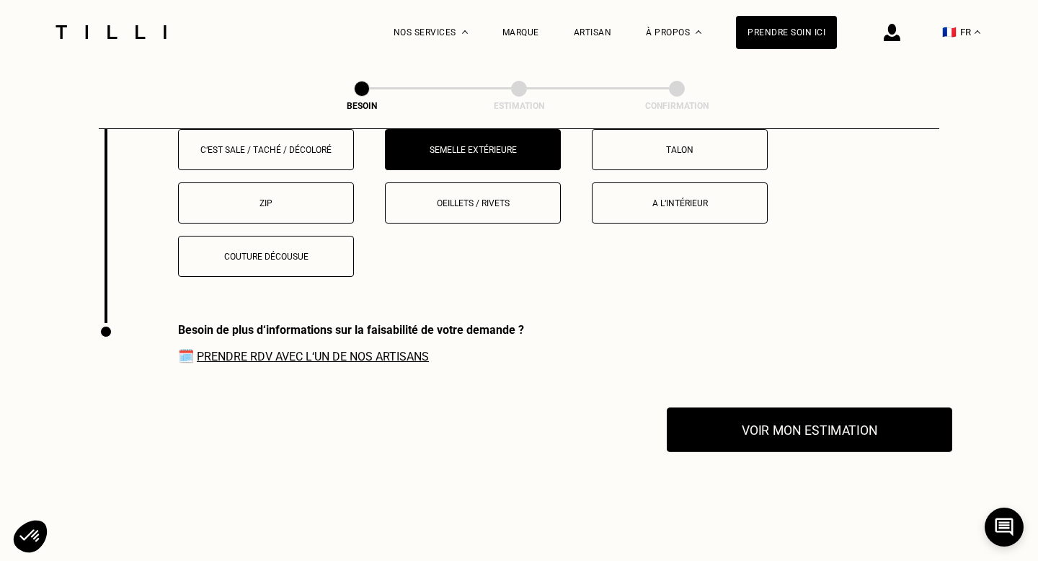
click at [821, 409] on button "Voir mon estimation" at bounding box center [809, 429] width 285 height 45
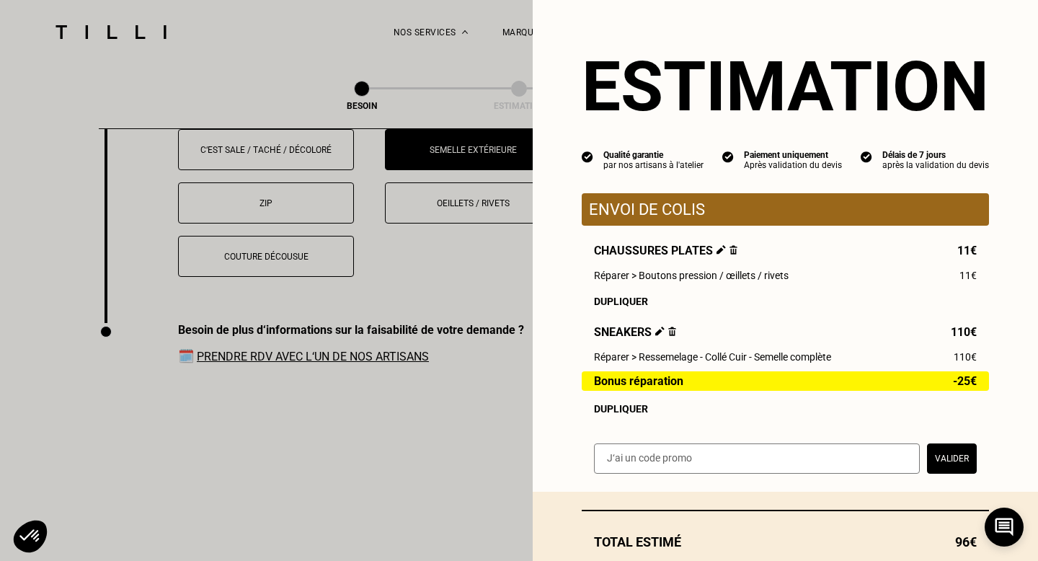
scroll to position [89, 0]
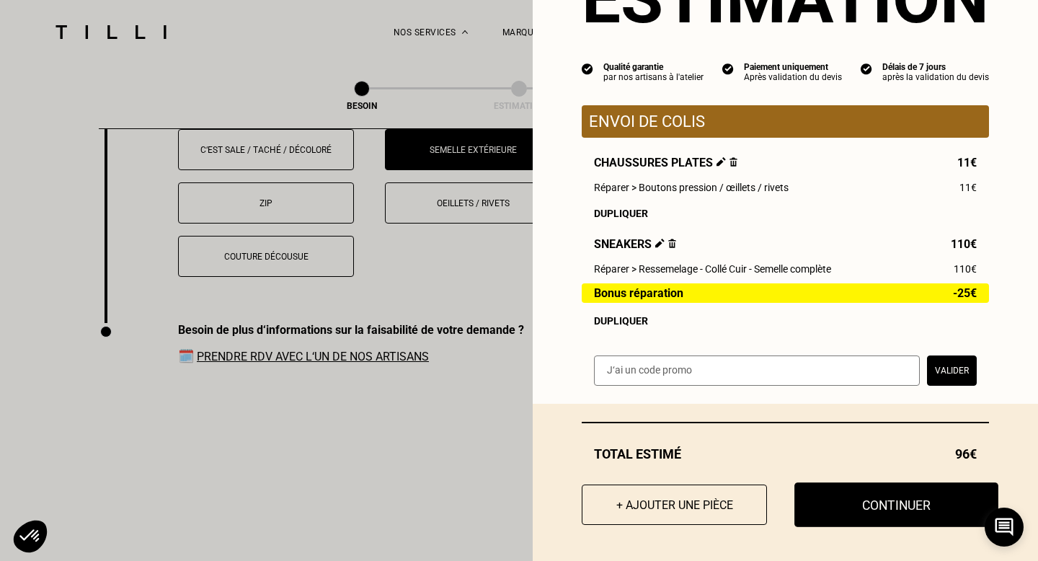
click at [859, 512] on button "Continuer" at bounding box center [896, 504] width 204 height 45
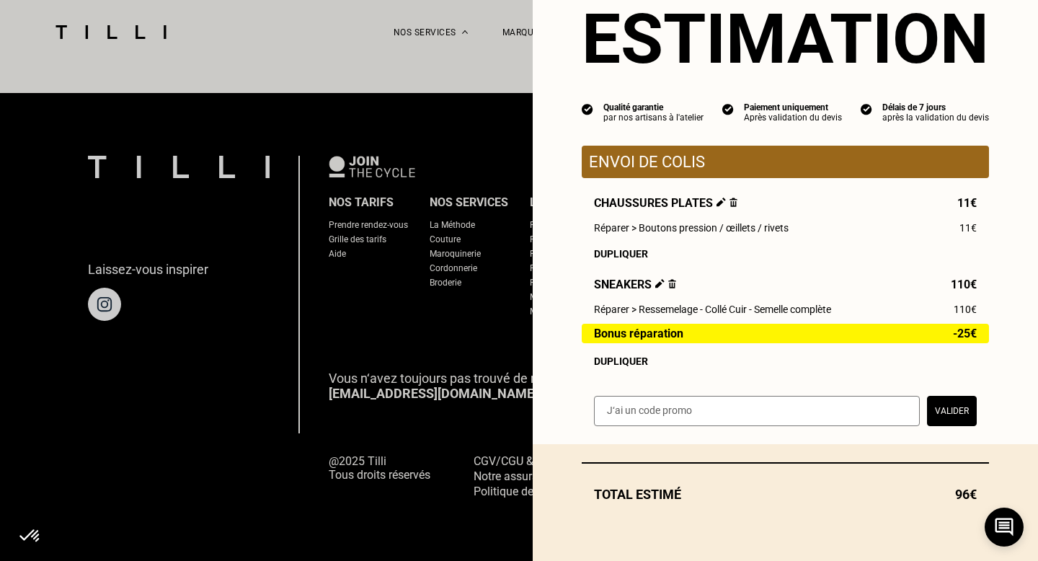
scroll to position [896, 0]
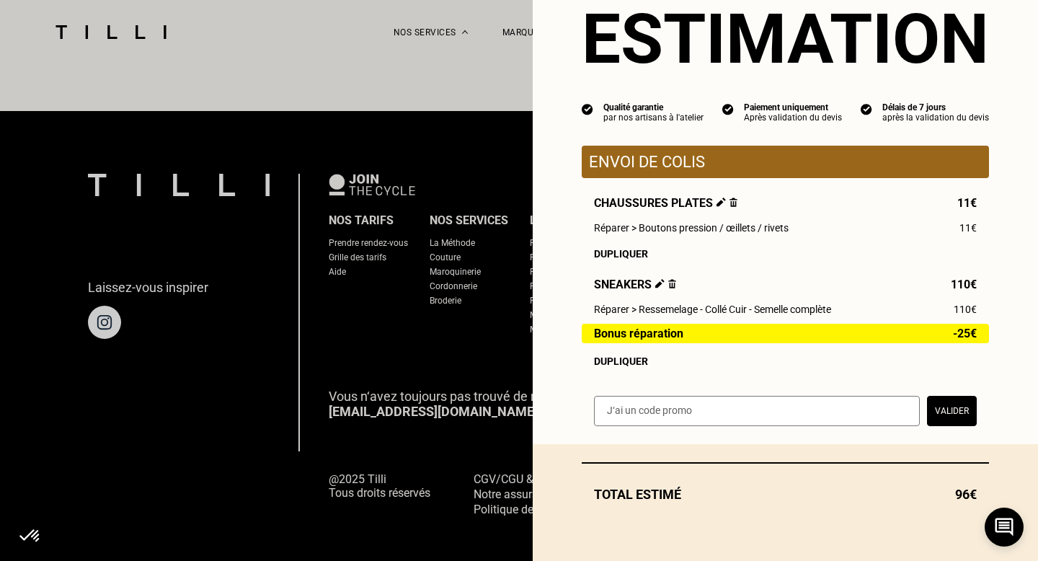
select select "FR"
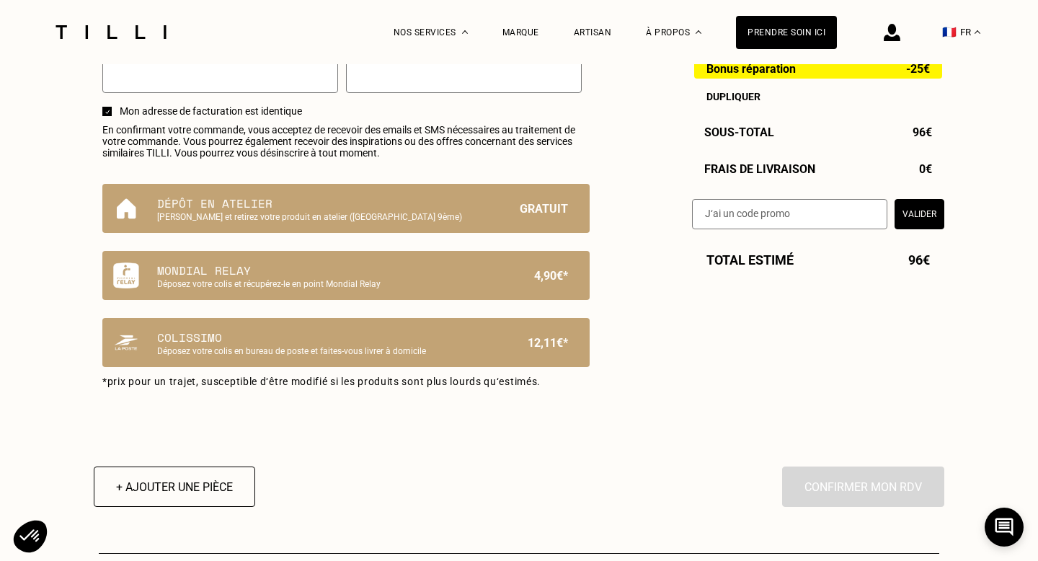
scroll to position [896, 0]
